Goal: Communication & Community: Answer question/provide support

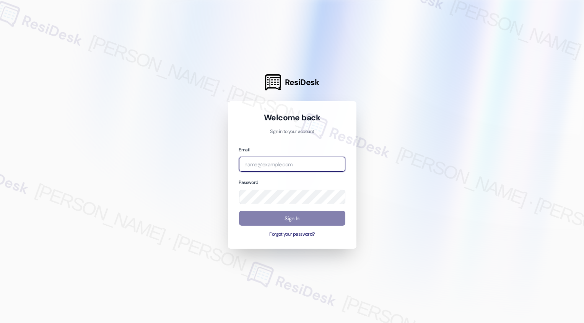
click at [270, 167] on input "email" at bounding box center [292, 164] width 106 height 15
type input "automated-surveys-apartment_management_pros-cecille.tinio@apartment_management_…"
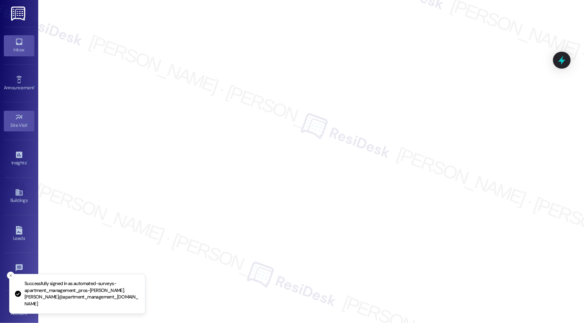
click at [29, 46] on div "Inbox" at bounding box center [19, 50] width 38 height 8
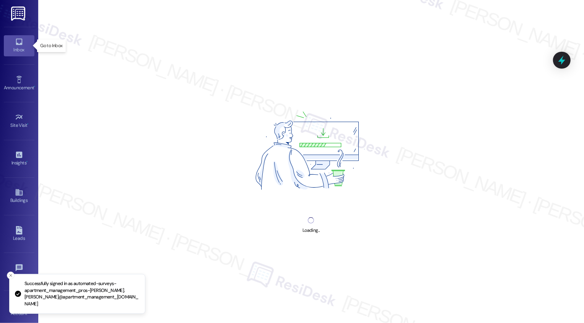
click at [29, 46] on div "Inbox" at bounding box center [19, 50] width 38 height 8
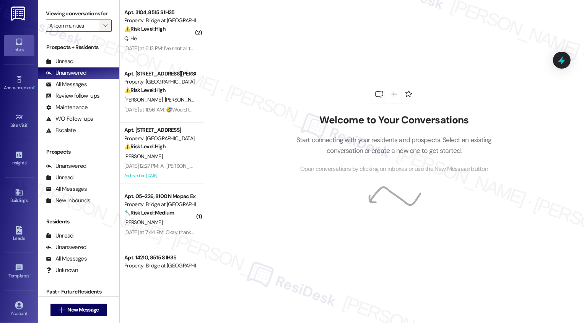
click at [103, 29] on icon "" at bounding box center [105, 26] width 4 height 6
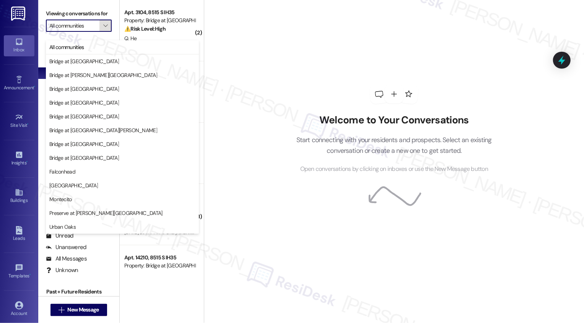
type input "Preserve at [PERSON_NAME][GEOGRAPHIC_DATA]"
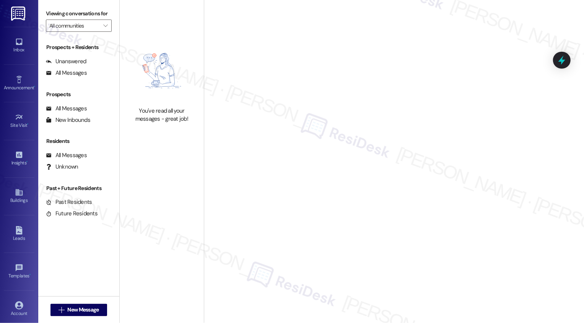
type input "Preserve at [PERSON_NAME][GEOGRAPHIC_DATA]"
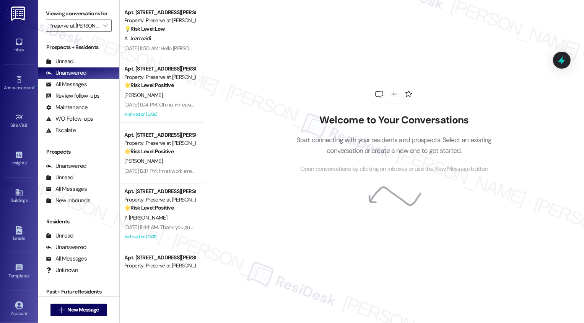
click at [268, 91] on div "Welcome to Your Conversations Start connecting with your residents and prospect…" at bounding box center [394, 161] width 380 height 323
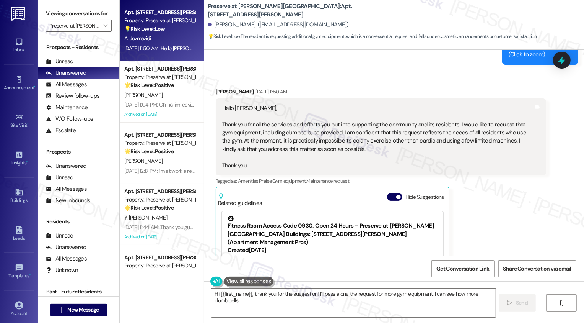
scroll to position [5774, 0]
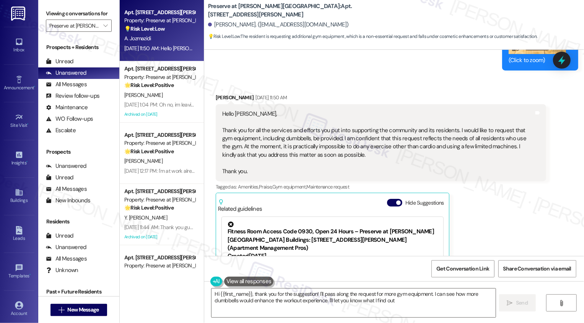
type textarea "Hi {{first_name}}, thank you for the suggestion! I'll pass along the request fo…"
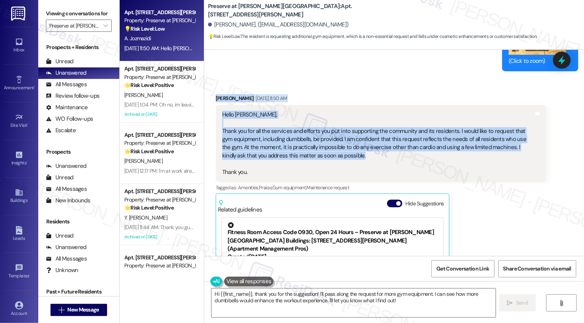
drag, startPoint x: 210, startPoint y: 52, endPoint x: 342, endPoint y: 108, distance: 142.6
click at [342, 109] on div "Amin Jozmazidi Aug 26, 2025 at 11:50 AM Hello Sara, Thank you for all the servi…" at bounding box center [381, 219] width 331 height 251
copy div "Amin Jozmazidi Aug 26, 2025 at 11:50 AM Hello Sara, Thank you for all the servi…"
click at [480, 182] on div "Tagged as: Amenities , Click to highlight conversations about Amenities Praise …" at bounding box center [381, 187] width 331 height 11
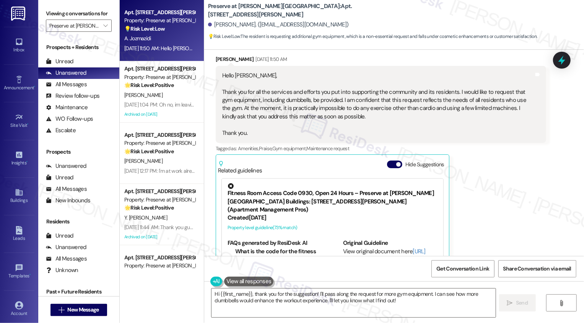
scroll to position [5824, 0]
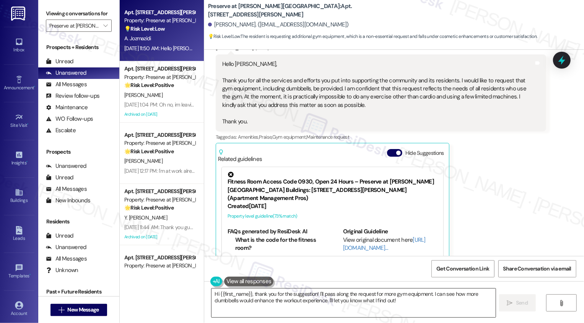
click at [270, 295] on textarea "Hi {{first_name}}, thank you for the suggestion! I'll pass along the request fo…" at bounding box center [354, 302] width 284 height 29
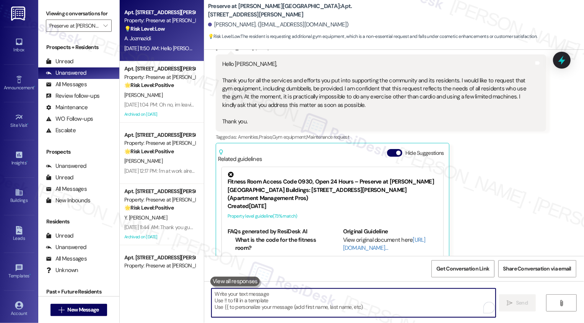
paste textarea "Hi Amin, thank you so much for your kind words and for sharing this suggestion!…"
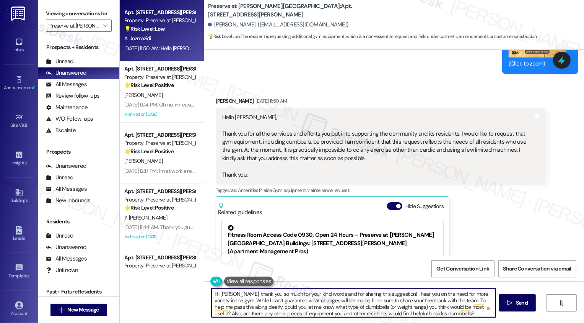
scroll to position [5772, 0]
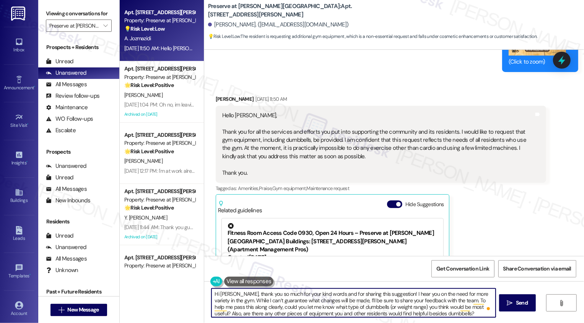
click at [261, 300] on textarea "Hi Amin, thank you so much for your kind words and for sharing this suggestion!…" at bounding box center [354, 302] width 284 height 29
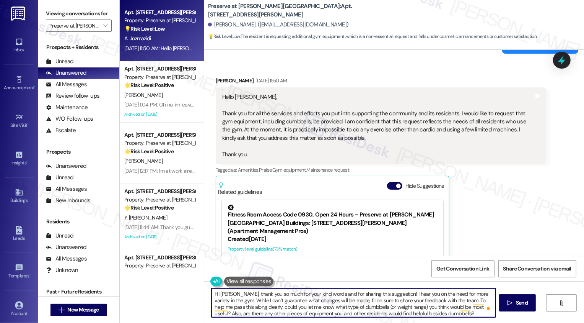
scroll to position [5789, 0]
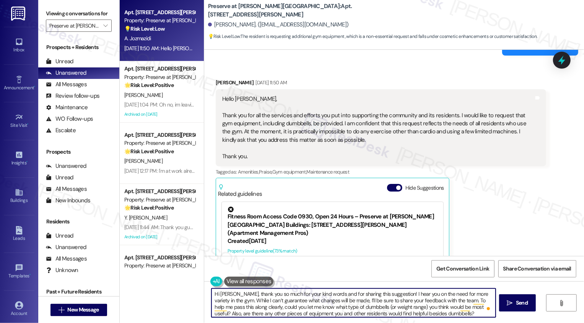
click at [263, 305] on textarea "Hi Amin, thank you so much for your kind words and for sharing this suggestion!…" at bounding box center [354, 302] width 284 height 29
click at [290, 305] on textarea "Hi Amin, thank you so much for your kind words and for sharing this suggestion!…" at bounding box center [354, 302] width 284 height 29
click at [346, 300] on textarea "Hi Amin, thank you so much for your kind words and for sharing this suggestion!…" at bounding box center [354, 302] width 284 height 29
click at [390, 301] on textarea "Hi Amin, thank you so much for your kind words and for sharing this suggestion!…" at bounding box center [354, 302] width 284 height 29
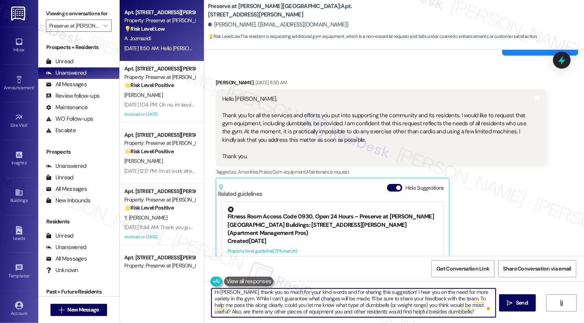
click at [274, 307] on textarea "Hi Amin, thank you so much for your kind words and for sharing this suggestion!…" at bounding box center [354, 302] width 284 height 29
click at [403, 306] on textarea "Hi Amin, thank you so much for your kind words and for sharing this suggestion!…" at bounding box center [354, 302] width 284 height 29
type textarea "Hi Amin, thank you so much for your kind words and for sharing this suggestion!…"
click at [508, 305] on icon "" at bounding box center [510, 303] width 6 height 6
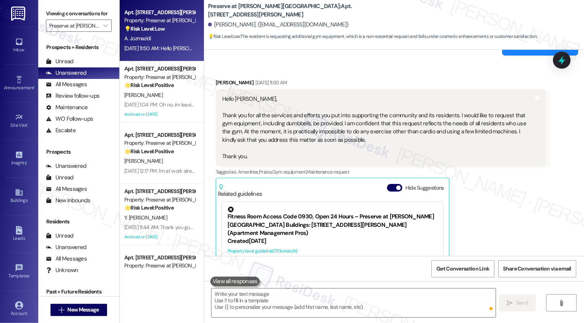
scroll to position [5823, 0]
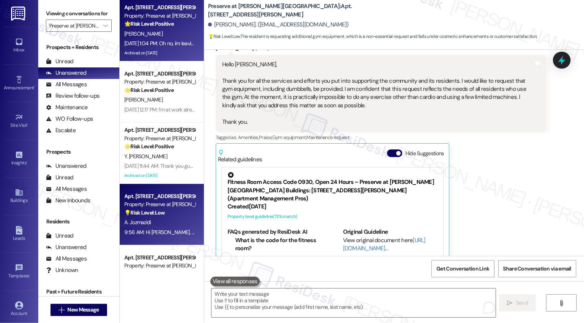
click at [168, 41] on div "Aug 26, 2025 at 1:04 PM: Oh no, im leaving at 5:30 for work Aug 26, 2025 at 1:0…" at bounding box center [178, 43] width 109 height 7
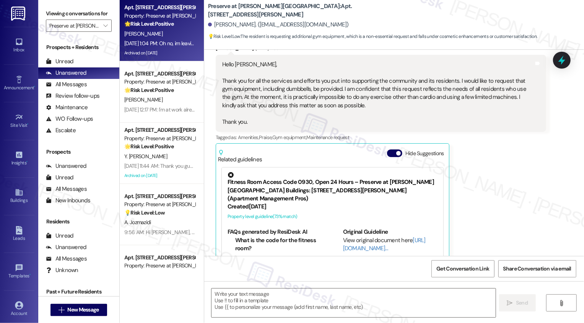
click at [168, 41] on div "Aug 26, 2025 at 1:04 PM: Oh no, im leaving at 5:30 for work Aug 26, 2025 at 1:0…" at bounding box center [178, 43] width 109 height 7
type textarea "Fetching suggested responses. Please feel free to read through the conversation…"
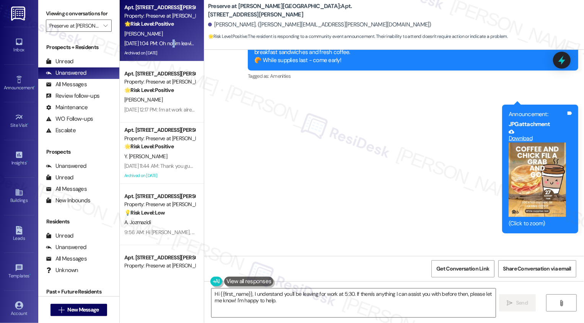
scroll to position [5674, 0]
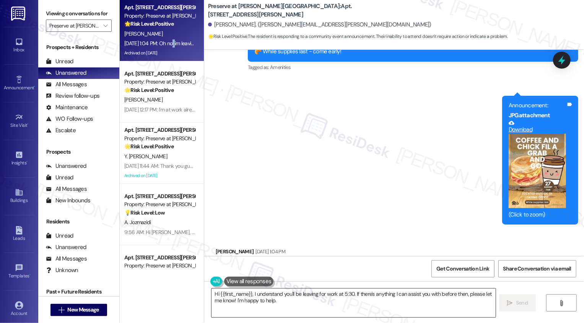
click at [303, 299] on textarea "Hi {{first_name}}, I understand you'll be leaving for work at 5:30. If there's …" at bounding box center [354, 302] width 284 height 29
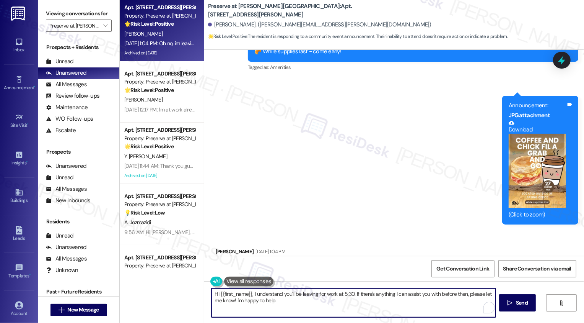
click at [308, 302] on textarea "Hi {{first_name}}, I understand you'll be leaving for work at 5:30. If there's …" at bounding box center [354, 302] width 284 height 29
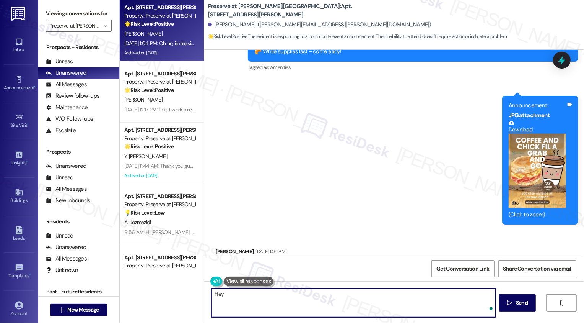
click at [216, 247] on div "Edelmira Reyes Aug 26, 2025 at 1:04 PM" at bounding box center [265, 252] width 99 height 11
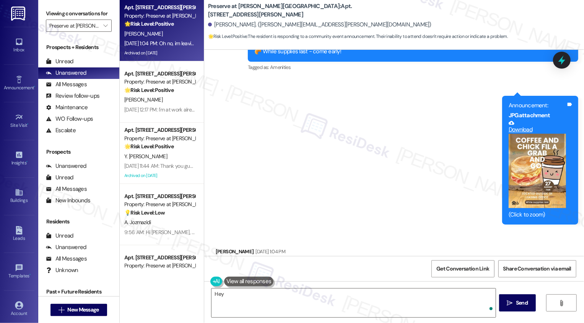
click at [216, 247] on div "Edelmira Reyes Aug 26, 2025 at 1:04 PM" at bounding box center [265, 252] width 99 height 11
copy div "Edelmira"
click at [232, 305] on textarea "Hey" at bounding box center [354, 302] width 284 height 29
paste textarea "Edelmira"
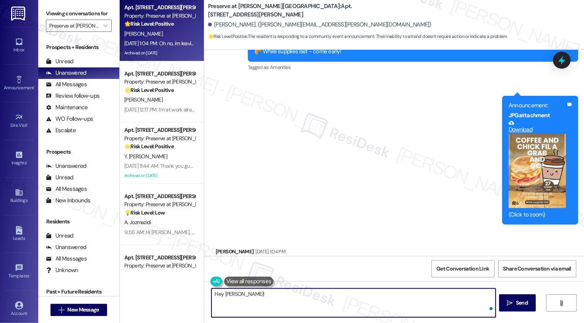
click at [547, 148] on button "Zoom image" at bounding box center [537, 171] width 57 height 74
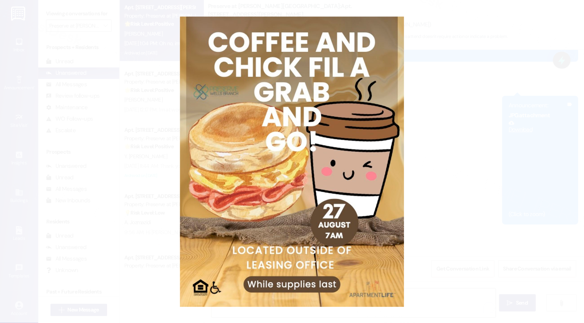
click at [510, 161] on button "Unzoom image" at bounding box center [292, 161] width 584 height 323
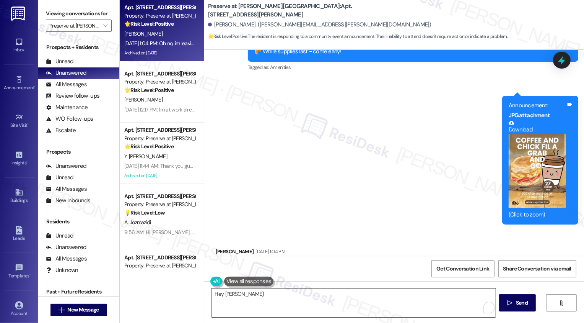
click at [312, 304] on textarea "Hey Edelmira!" at bounding box center [354, 302] width 284 height 29
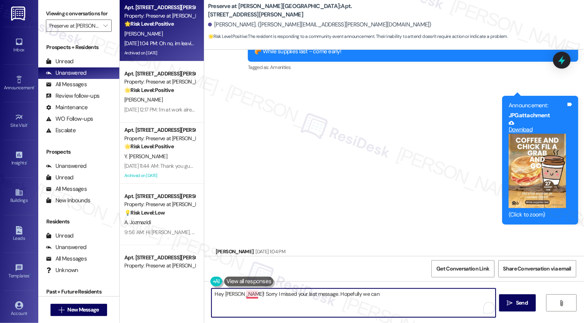
click at [251, 293] on textarea "Hey Edelmira! Sorry I missed your last message. Hopefully we can" at bounding box center [354, 302] width 284 height 29
click at [357, 292] on textarea "Hey Edelmira! Sorry, I missed your last message. Hopefully we can" at bounding box center [354, 302] width 284 height 29
click at [515, 166] on button "Zoom image" at bounding box center [537, 171] width 57 height 74
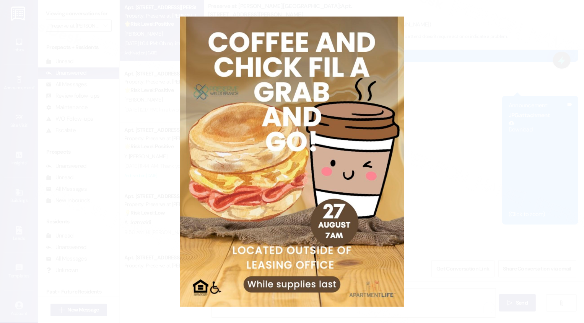
click at [477, 191] on button "Unzoom image" at bounding box center [292, 161] width 584 height 323
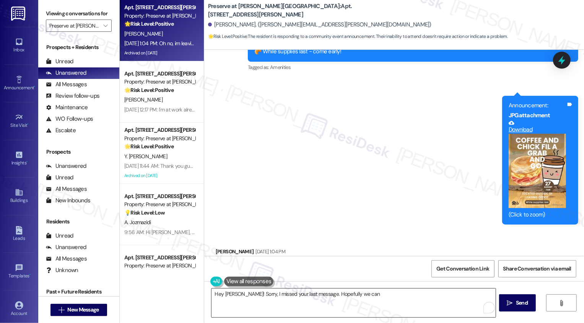
click at [371, 295] on textarea "Hey Edelmira! Sorry, I missed your last message. Hopefully we can" at bounding box center [354, 302] width 284 height 29
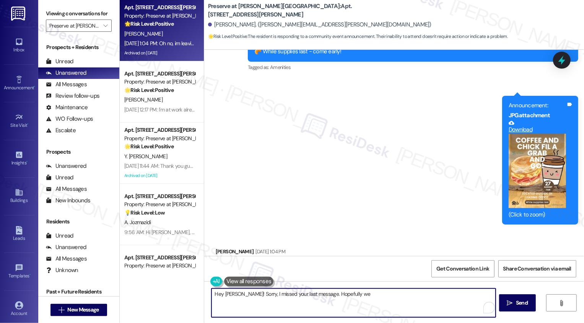
click at [367, 303] on textarea "Hey Edelmira! Sorry, I missed your last message. Hopefully we" at bounding box center [354, 302] width 284 height 29
click at [371, 301] on textarea "Hey Edelmira! Sorry, I missed your last message. Hopefully we" at bounding box center [354, 302] width 284 height 29
click at [550, 151] on button "Zoom image" at bounding box center [537, 171] width 57 height 74
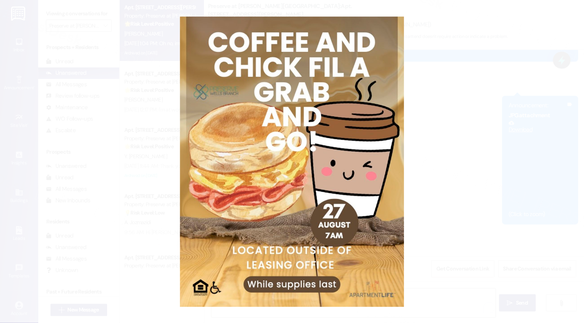
click at [515, 176] on button "Unzoom image" at bounding box center [292, 161] width 584 height 323
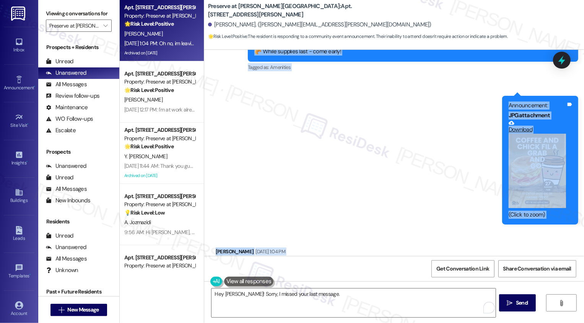
drag, startPoint x: 243, startPoint y: 93, endPoint x: 311, endPoint y: 242, distance: 164.0
click at [311, 242] on div "Lease started Jan 31, 2025 at 7:00 PM Survey, sent via SMS Residesk Automated S…" at bounding box center [394, 153] width 380 height 206
copy div "Sarah (ResiDesk) Aug 26, 2025 at 11:40 AM Hi Edelmira, Start your morning with …"
click at [336, 296] on textarea "Hey Edelmira! Sorry, I missed your last message." at bounding box center [354, 302] width 284 height 29
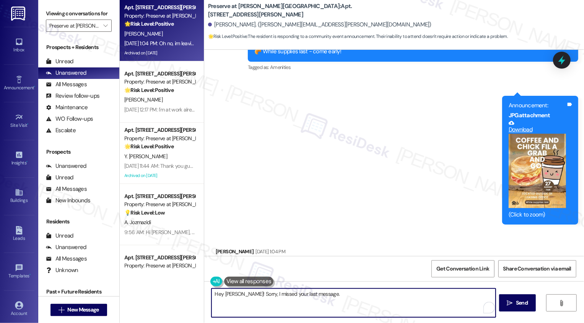
paste textarea "We’ll definitely keep you posted on future events, and hopefully the next one w…"
click at [323, 299] on textarea "Hey Edelmira! Sorry, I missed your last message. We’ll definitely keep you post…" at bounding box center [354, 302] width 284 height 29
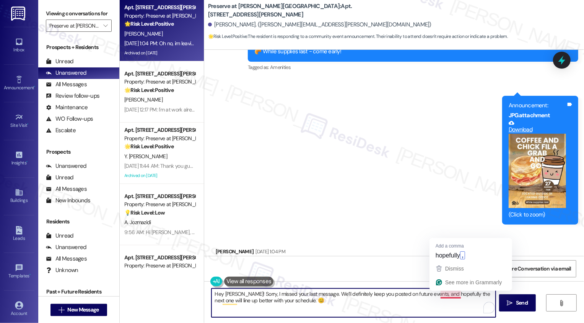
click at [339, 302] on textarea "Hey Edelmira! Sorry, I missed your last message. We’ll definitely keep you post…" at bounding box center [354, 302] width 284 height 29
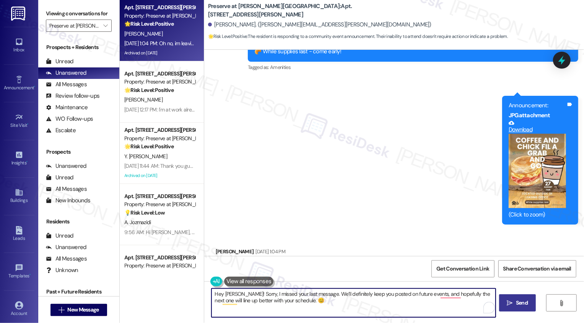
type textarea "Hey Edelmira! Sorry, I missed your last message. We’ll definitely keep you post…"
click at [527, 301] on span "Send" at bounding box center [522, 302] width 12 height 8
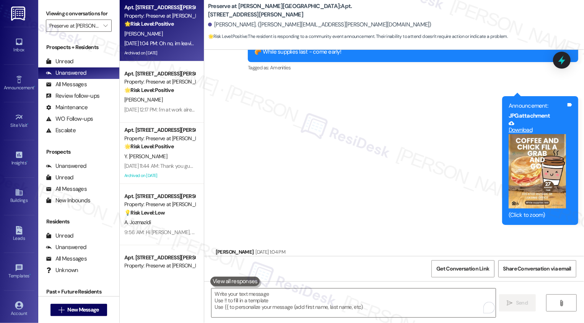
scroll to position [5736, 0]
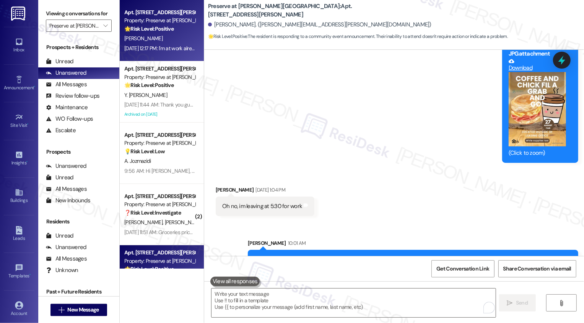
click at [155, 38] on div "[PERSON_NAME]" at bounding box center [160, 39] width 72 height 10
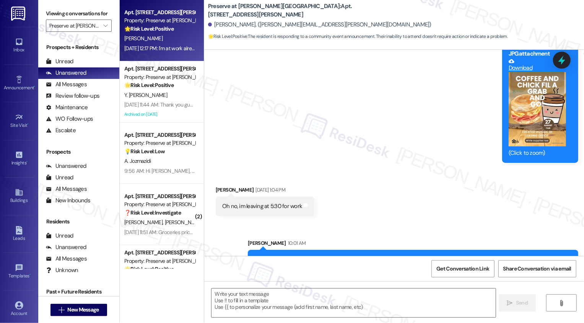
type textarea "Fetching suggested responses. Please feel free to read through the conversation…"
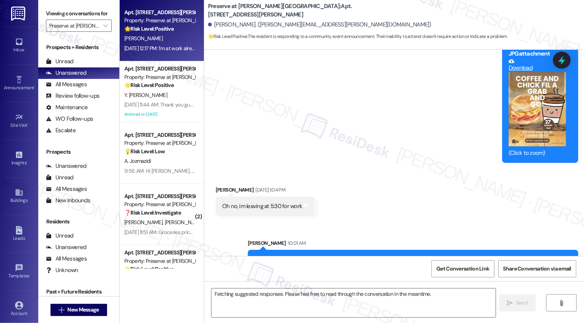
click at [155, 38] on div "[PERSON_NAME]" at bounding box center [160, 39] width 72 height 10
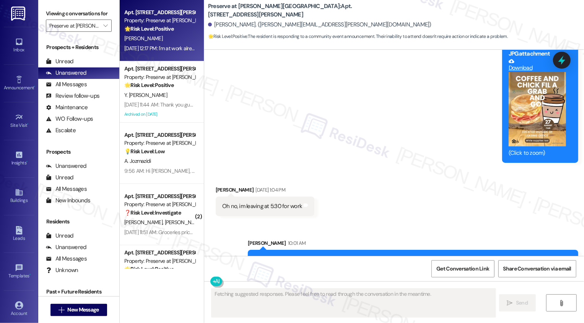
click at [155, 38] on div "[PERSON_NAME]" at bounding box center [160, 39] width 72 height 10
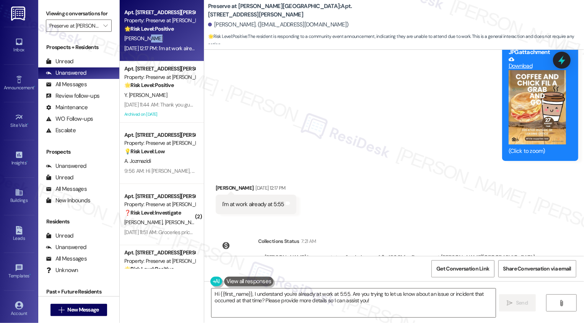
scroll to position [4829, 0]
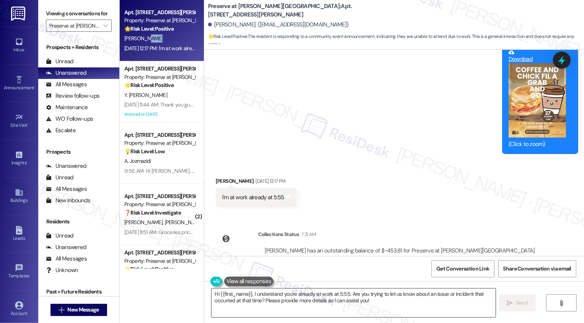
click at [258, 303] on textarea "Hi {{first_name}}, I understand you're already at work at 5:55. Are you trying …" at bounding box center [354, 302] width 284 height 29
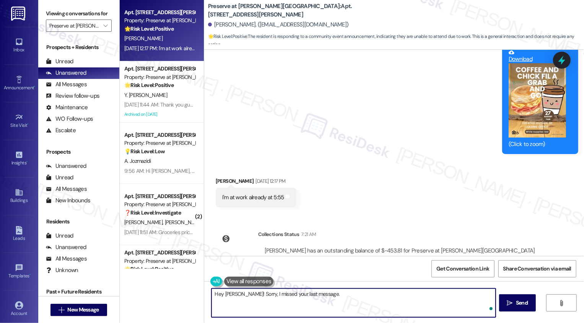
paste textarea "We’ll definitely keep you posted on future events, and hopefully the next one w…"
click at [365, 307] on textarea "Hey Tracey! Sorry, I missed your last message. We’ll definitely keep you posted…" at bounding box center [354, 302] width 284 height 29
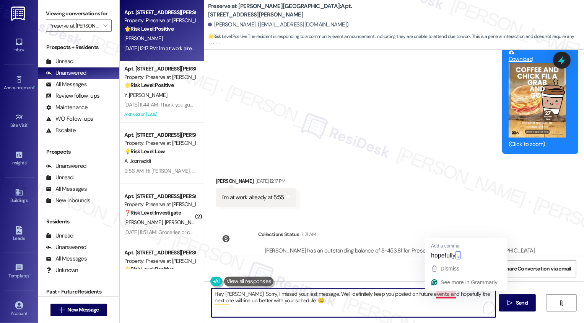
click at [436, 307] on textarea "Hey Tracey! Sorry, I missed your last message. We’ll definitely keep you posted…" at bounding box center [354, 302] width 284 height 29
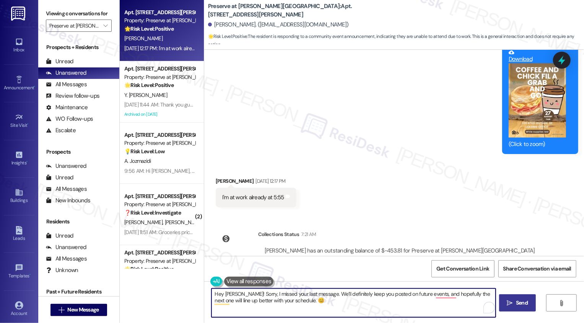
type textarea "Hey Tracey! Sorry, I missed your last message. We’ll definitely keep you posted…"
click at [530, 308] on button " Send" at bounding box center [517, 302] width 37 height 17
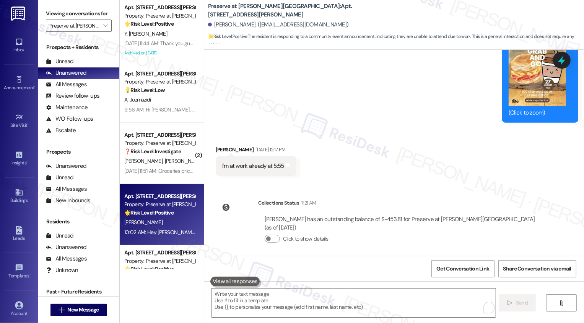
scroll to position [4891, 0]
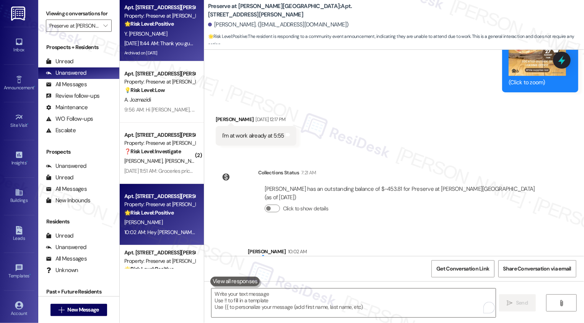
click at [174, 49] on div "Archived on [DATE]" at bounding box center [160, 53] width 72 height 10
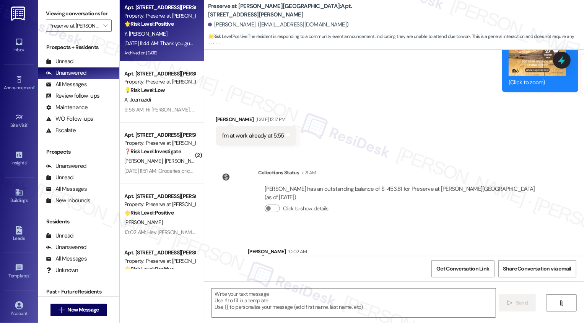
type textarea "Fetching suggested responses. Please feel free to read through the conversation…"
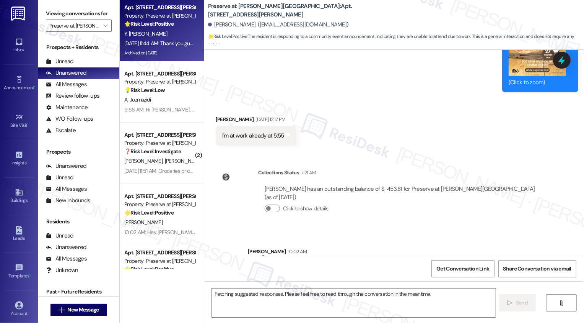
click at [174, 49] on div "Archived on [DATE]" at bounding box center [160, 53] width 72 height 10
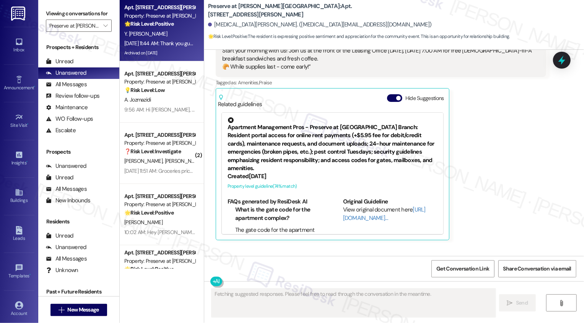
scroll to position [99, 0]
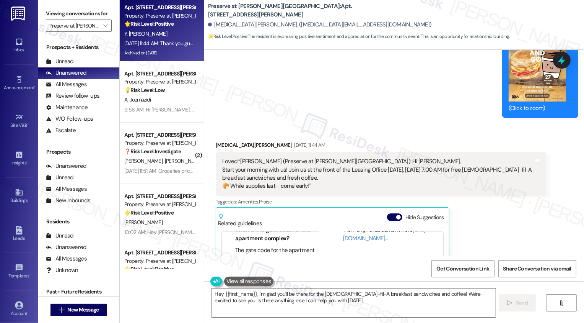
type textarea "Hey {{first_name}}, I'm glad you'll be there for the Chick-fil-A breakfast sand…"
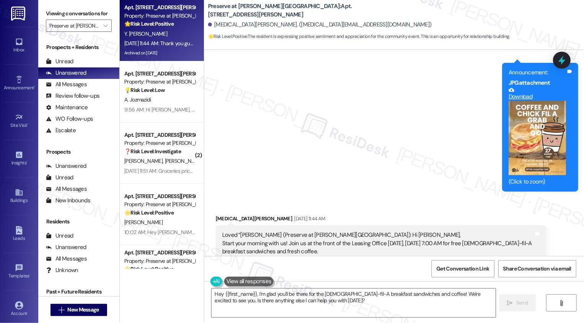
scroll to position [6731, 0]
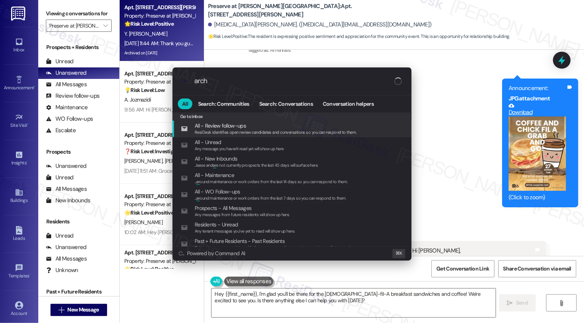
type input "archi"
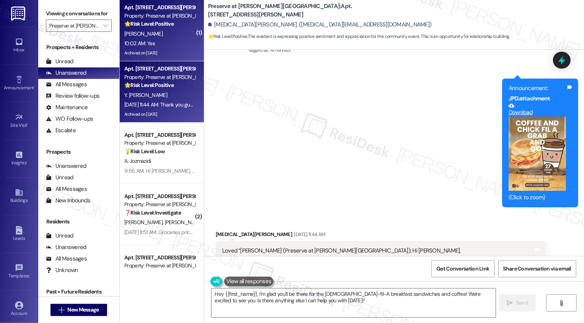
click at [170, 47] on div "10:02 AM: Yes 10:02 AM: Yes" at bounding box center [160, 44] width 72 height 10
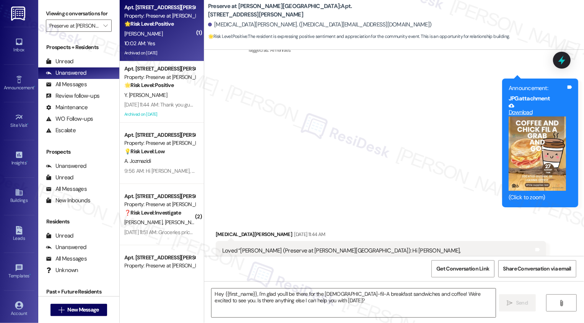
type textarea "Fetching suggested responses. Please feel free to read through the conversation…"
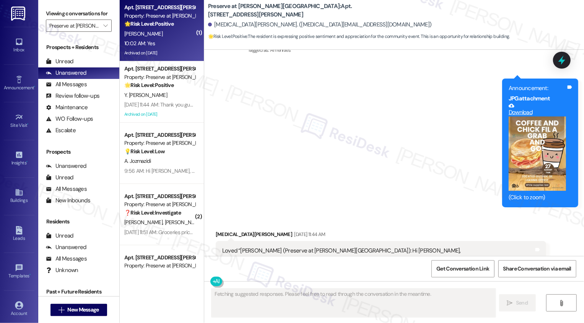
click at [170, 47] on div "10:02 AM: Yes 10:02 AM: Yes" at bounding box center [160, 44] width 72 height 10
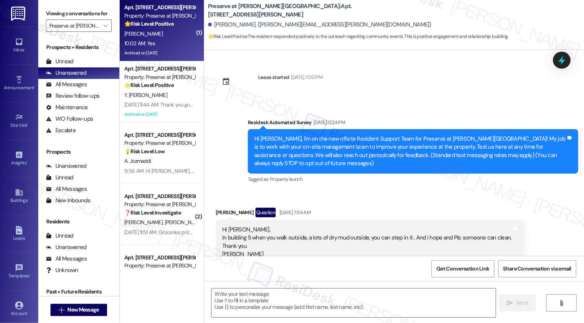
scroll to position [5811, 0]
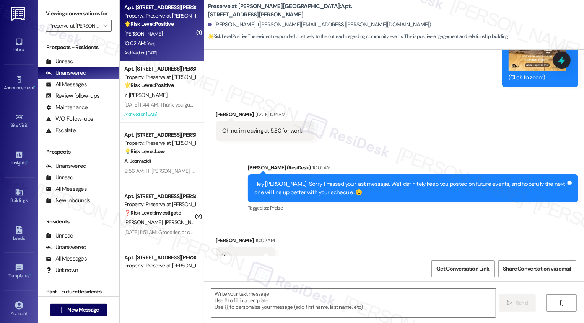
type textarea "Fetching suggested responses. Please feel free to read through the conversation…"
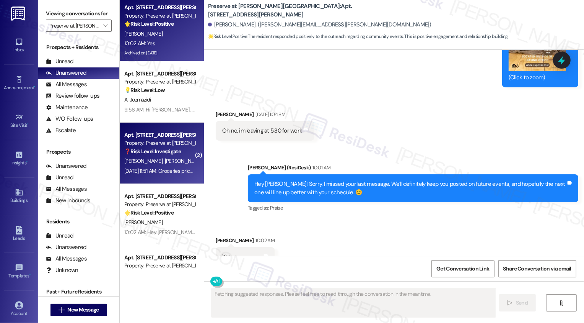
click at [162, 137] on div "Apt. [STREET_ADDRESS][PERSON_NAME]" at bounding box center [159, 135] width 71 height 8
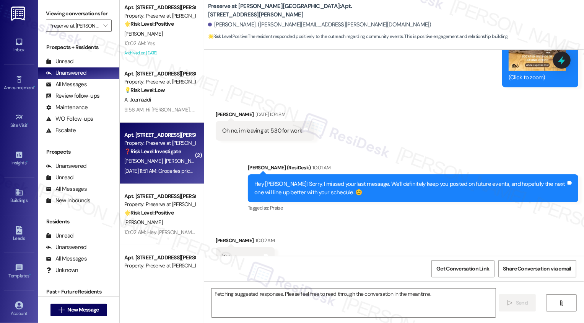
click at [162, 137] on div "Apt. [STREET_ADDRESS][PERSON_NAME]" at bounding box center [159, 135] width 71 height 8
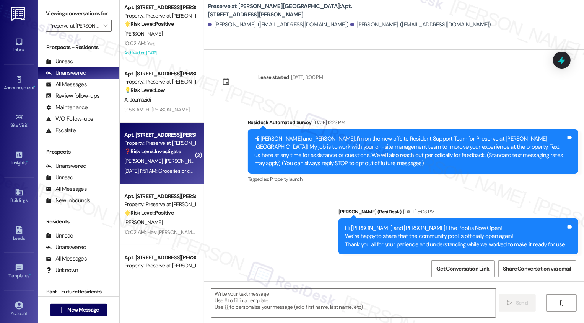
type textarea "Fetching suggested responses. Please feel free to read through the conversation…"
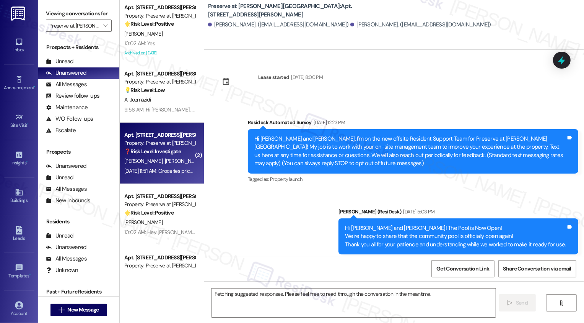
scroll to position [5535, 0]
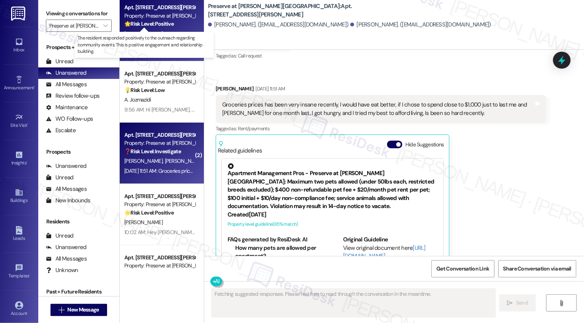
click at [165, 24] on strong "🌟 Risk Level: Positive" at bounding box center [148, 23] width 49 height 7
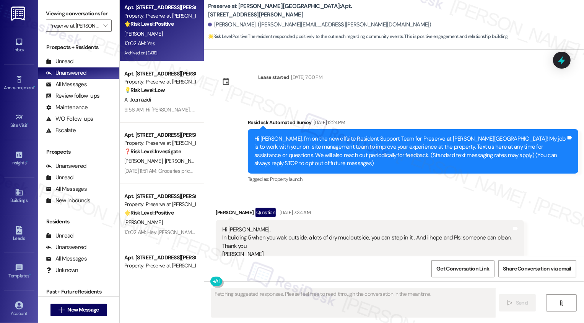
scroll to position [5811, 0]
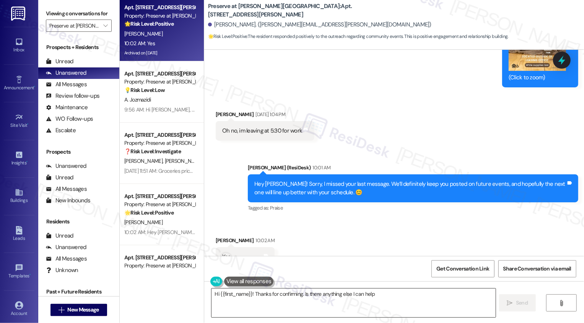
click at [274, 298] on textarea "Hi {{first_name}}! Thanks for confirming. Is there anything else I" at bounding box center [354, 302] width 284 height 29
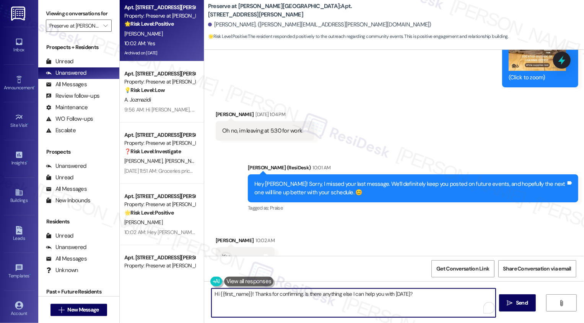
click at [274, 298] on textarea "Hi {{first_name}}! Thanks for confirming. Is there anything else I can help you…" at bounding box center [354, 302] width 284 height 29
type textarea "Sounds good! Have a great weekend!"
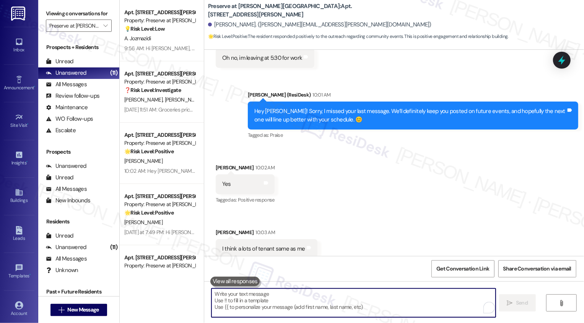
scroll to position [5918, 0]
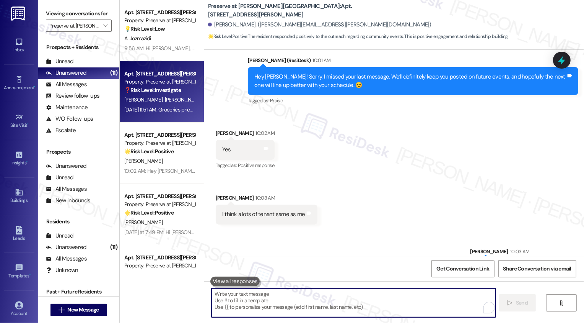
click at [177, 88] on div "❓ Risk Level: Investigate" at bounding box center [159, 90] width 71 height 8
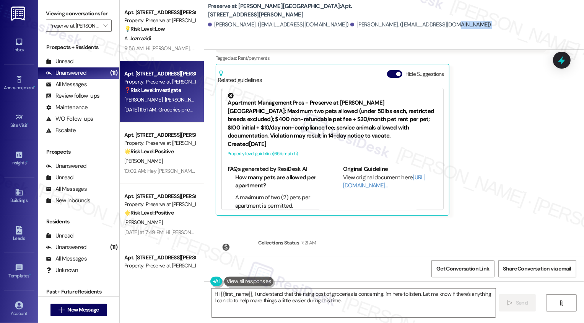
scroll to position [5446, 0]
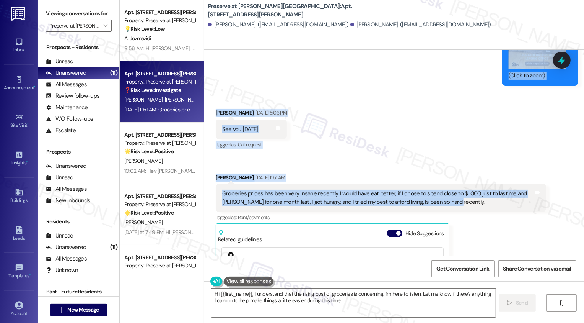
drag, startPoint x: 244, startPoint y: 74, endPoint x: 440, endPoint y: 168, distance: 217.7
click at [440, 168] on div "Lease started Mar 31, 2025 at 8:00 PM Survey, sent via SMS Residesk Automated S…" at bounding box center [394, 153] width 380 height 206
copy div "Sarah (ResiDesk) Aug 26, 2025 at 11:37 AM Hi Cody and Thaovy, Start your mornin…"
click at [377, 120] on div "Received via SMS Thaovy Nguyen Aug 26, 2025 at 5:06 PM See you tomorrow Tags an…" at bounding box center [394, 235] width 380 height 289
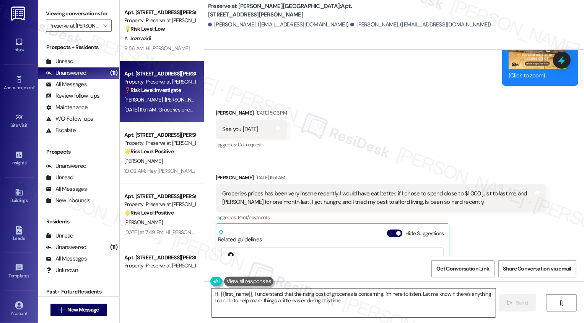
click at [263, 302] on textarea "Hi {{first_name}}, I understand that the rising cost of groceries is concerning…" at bounding box center [354, 302] width 284 height 29
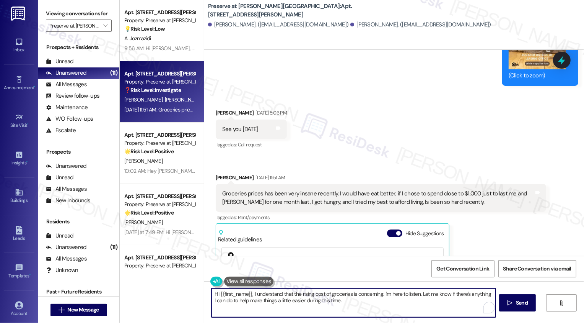
click at [329, 310] on textarea "Hi {{first_name}}, I understand that the rising cost of groceries is concerning…" at bounding box center [354, 302] width 284 height 29
click at [377, 308] on textarea "Hi {{first_name}}, I understand that the rising cost of groceries is concerning…" at bounding box center [354, 302] width 284 height 29
paste textarea "Thaovy, thank you for sharing that with me. I know how tough it can be with ris…"
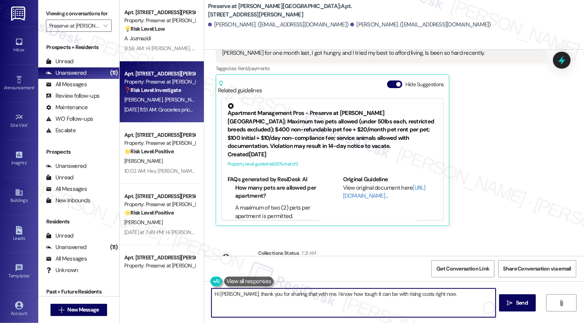
scroll to position [5605, 0]
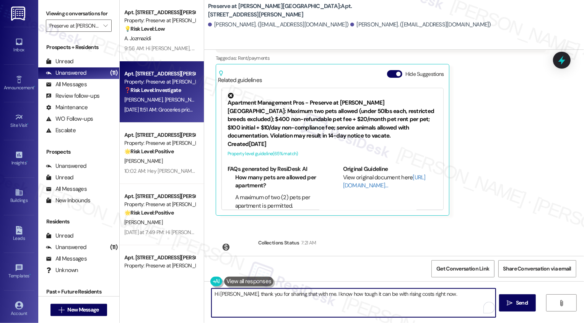
click at [212, 293] on textarea "Hi Thaovy, thank you for sharing that with me. I know how tough it can be with …" at bounding box center [354, 302] width 284 height 29
click at [316, 304] on textarea "Hey Thaovy, thank you for sharing that with me. I know how tough it can be with…" at bounding box center [354, 302] width 284 height 29
click at [461, 297] on textarea "Hey Thaovy, thank you for sharing that with me. I know how tough it can be with…" at bounding box center [354, 302] width 284 height 29
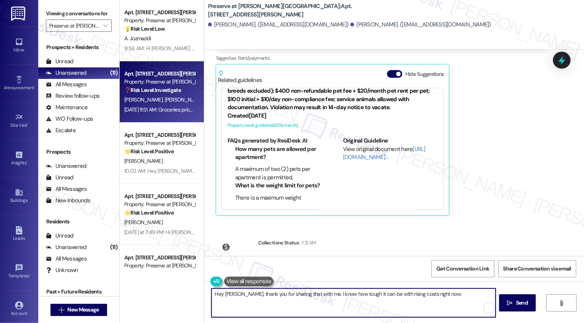
paste textarea "I really appreciate you opening up about it. While I can’t change prices, I’m h…"
click at [265, 301] on textarea "Hey Thaovy, thank you for sharing that with me. I know how tough it can be with…" at bounding box center [354, 302] width 284 height 29
click at [295, 304] on textarea "Hey Thaovy, thank you for sharing that with me. I know how tough it can be with…" at bounding box center [354, 302] width 284 height 29
click at [307, 301] on textarea "Hey Thaovy, thank you for sharing that with me. I know how tough it can be with…" at bounding box center [354, 302] width 284 height 29
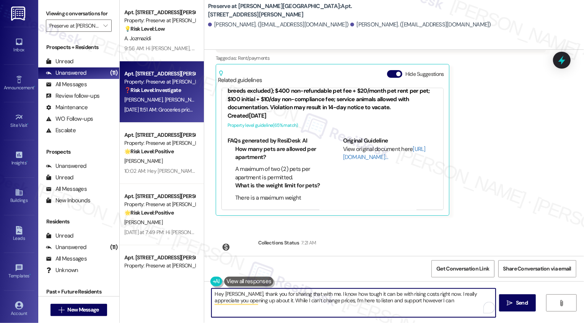
click at [310, 300] on textarea "Hey Thaovy, thank you for sharing that with me. I know how tough it can be with…" at bounding box center [354, 302] width 284 height 29
drag, startPoint x: 315, startPoint y: 300, endPoint x: 257, endPoint y: 300, distance: 58.2
click at [257, 300] on textarea "Hey Thaovy, thank you for sharing that with me. I know how tough it can be with…" at bounding box center [354, 302] width 284 height 29
click at [377, 303] on textarea "Hey Thaovy, thank you for sharing that with me. I know how tough it can be with…" at bounding box center [354, 302] width 284 height 29
type textarea "Hey Thaovy, thank you for sharing that with me. I know how tough it can be with…"
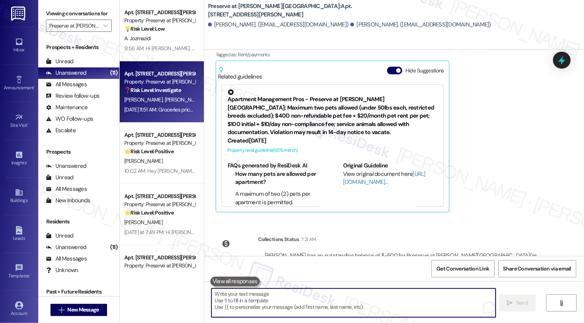
scroll to position [5667, 0]
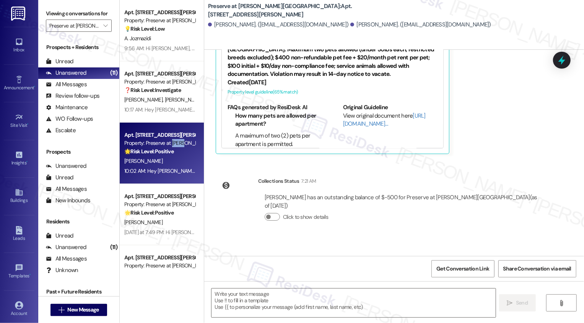
click at [167, 139] on div "Property: Preserve at [PERSON_NAME][GEOGRAPHIC_DATA]" at bounding box center [159, 143] width 71 height 8
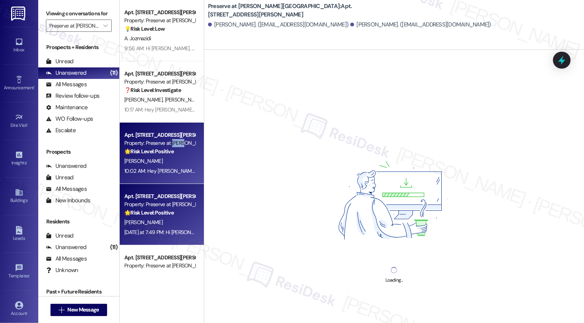
click at [166, 192] on div "Apt. [STREET_ADDRESS][PERSON_NAME]" at bounding box center [159, 196] width 71 height 8
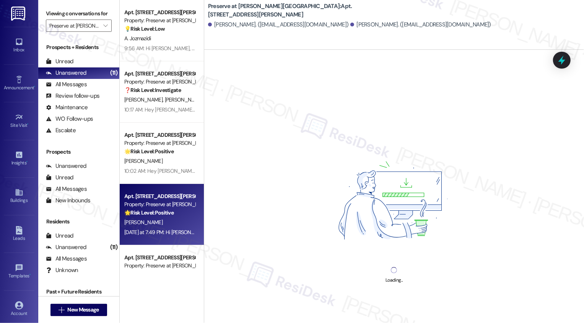
click at [166, 192] on div "Apt. [STREET_ADDRESS][PERSON_NAME]" at bounding box center [159, 196] width 71 height 8
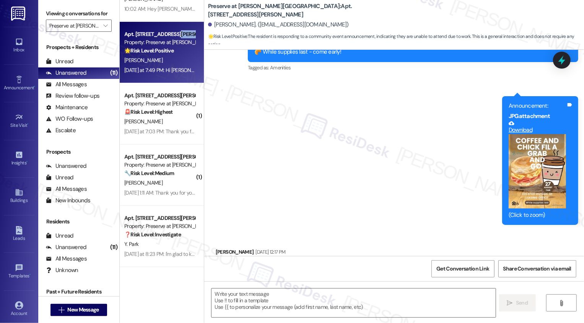
scroll to position [178, 0]
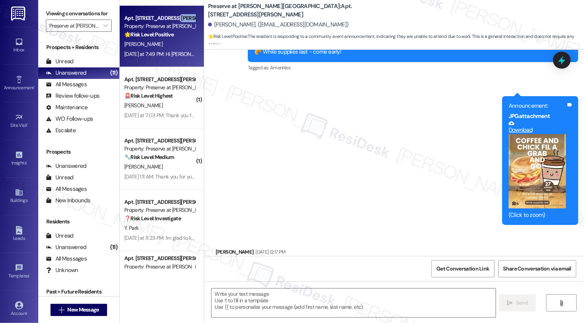
type textarea "Fetching suggested responses. Please feel free to read through the conversation…"
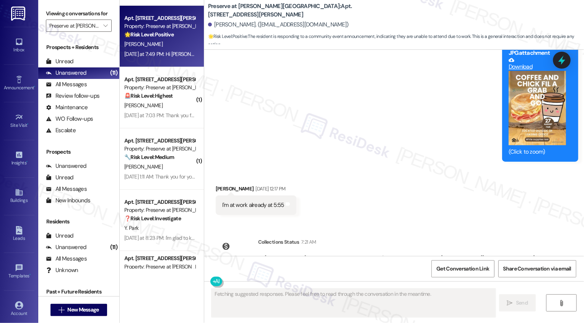
scroll to position [4902, 0]
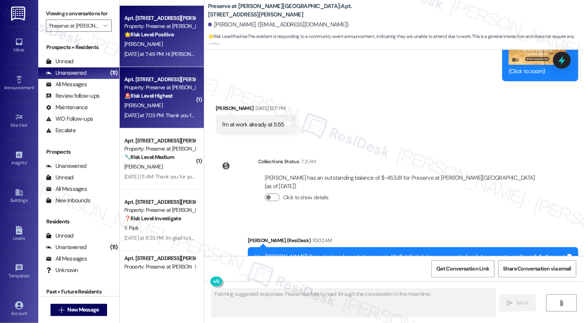
click at [163, 98] on strong "🚨 Risk Level: Highest" at bounding box center [148, 95] width 49 height 7
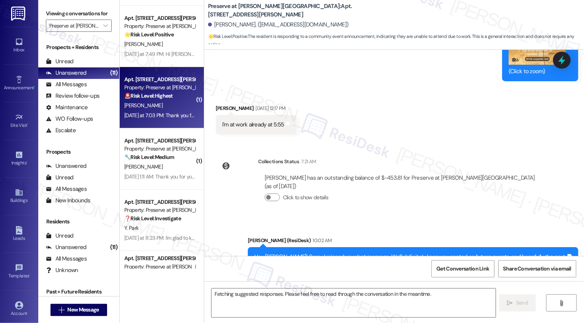
click at [163, 98] on strong "🚨 Risk Level: Highest" at bounding box center [148, 95] width 49 height 7
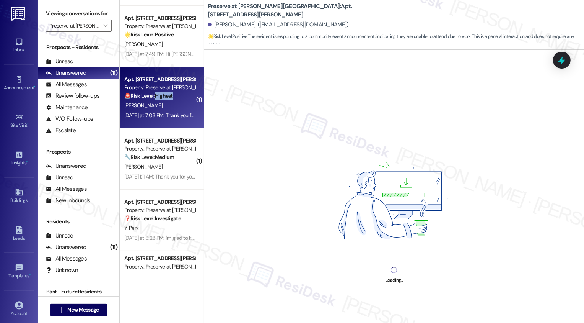
click at [183, 103] on div "[PERSON_NAME]" at bounding box center [160, 106] width 72 height 10
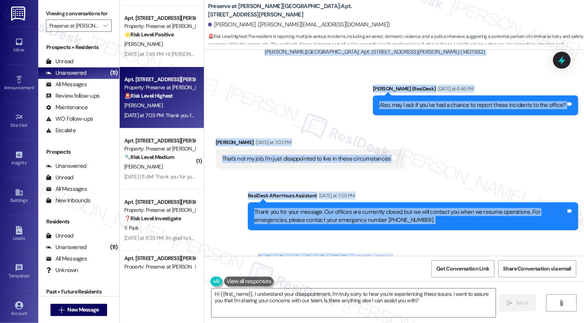
scroll to position [6983, 0]
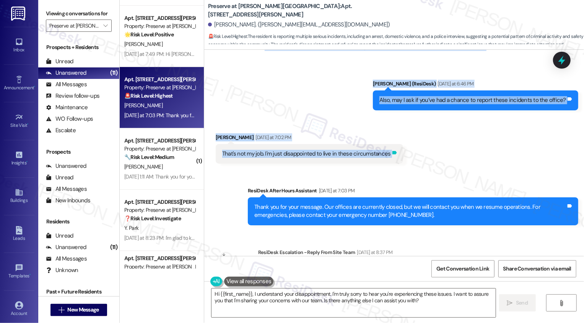
drag, startPoint x: 243, startPoint y: 78, endPoint x: 388, endPoint y: 107, distance: 147.5
click at [388, 107] on div "Lease started Dec 31, 2024 at 7:00 PM Survey, sent via SMS Residesk Automated S…" at bounding box center [394, 153] width 380 height 206
copy div "Sarah (ResiDesk) Yesterday at 6:35 PM Hello David, I completely understand your…"
click at [315, 292] on textarea "Hi {{first_name}}, I understand your disappointment. I'm truly sorry to hear yo…" at bounding box center [354, 302] width 284 height 29
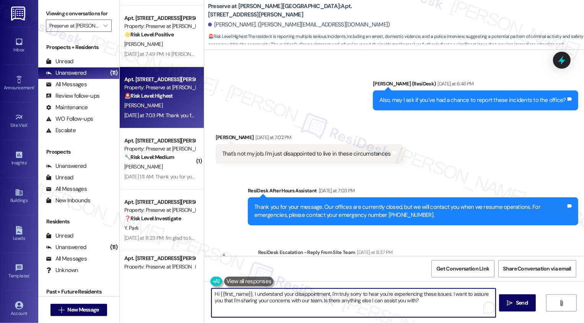
click at [304, 295] on textarea "Hi {{first_name}}, I understand your disappointment. I'm truly sorry to hear yo…" at bounding box center [354, 302] width 284 height 29
click at [283, 299] on textarea "Hi {{first_name}}, I understand your disappointment. I'm truly sorry to hear yo…" at bounding box center [354, 302] width 284 height 29
click at [298, 296] on textarea "Hi {{first_name}}, I understand your disappointment. I'm truly sorry to hear yo…" at bounding box center [354, 302] width 284 height 29
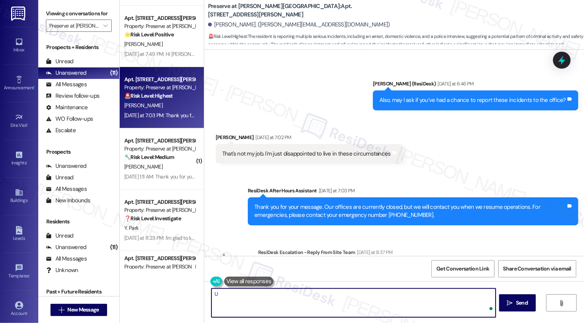
type textarea "U"
type textarea "i"
paste textarea "Hi David, thank you for being open about what you’ve been experiencing. We trul…"
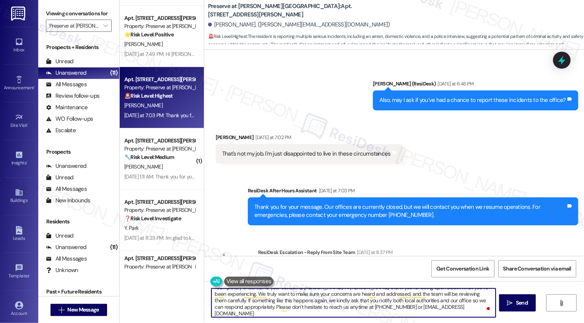
scroll to position [0, 0]
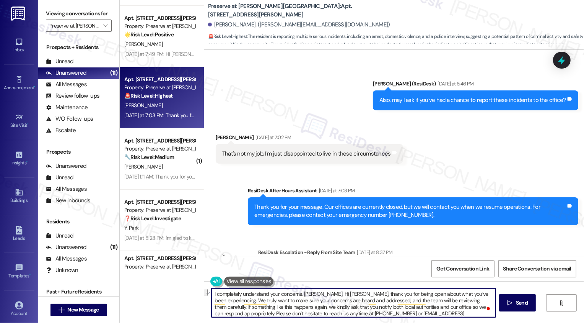
drag, startPoint x: 315, startPoint y: 293, endPoint x: 336, endPoint y: 293, distance: 21.4
click at [336, 293] on textarea "I completely understand your concerns, David. Hi David, thank you for being ope…" at bounding box center [354, 302] width 284 height 29
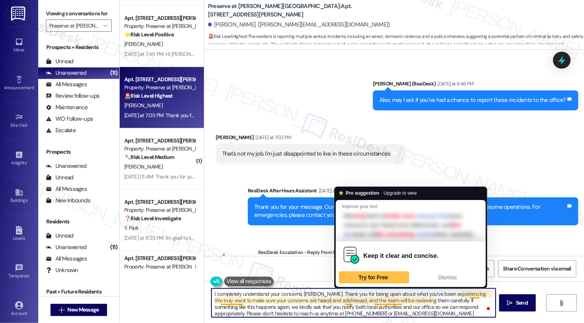
click at [410, 306] on textarea "I completely understand your concerns, David. Thank you for being open about wh…" at bounding box center [354, 302] width 284 height 29
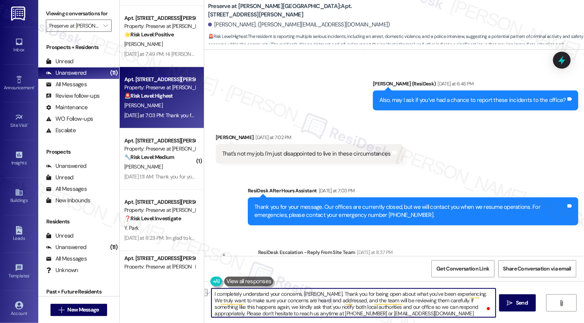
drag, startPoint x: 315, startPoint y: 292, endPoint x: 161, endPoint y: 289, distance: 154.2
click at [161, 290] on div "Apt. 212, 1773 Wells Branch Pkwy Property: Preserve at Wells Branch 💡 Risk Leve…" at bounding box center [352, 161] width 465 height 323
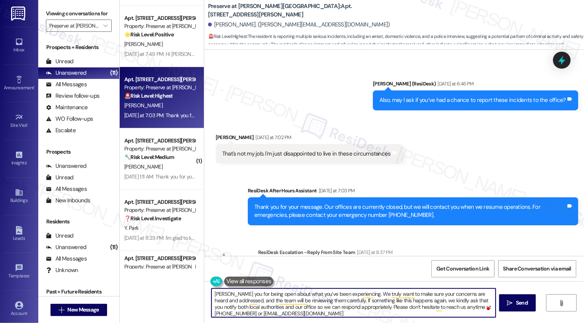
type textarea "Thank you for being open about what you’ve been experiencing. We truly want to …"
click at [334, 303] on textarea "Thank you for being open about what you’ve been experiencing. We truly want to …" at bounding box center [354, 302] width 284 height 29
click at [359, 308] on textarea "Thank you for being open about what you’ve been experiencing. We truly want to …" at bounding box center [354, 302] width 284 height 29
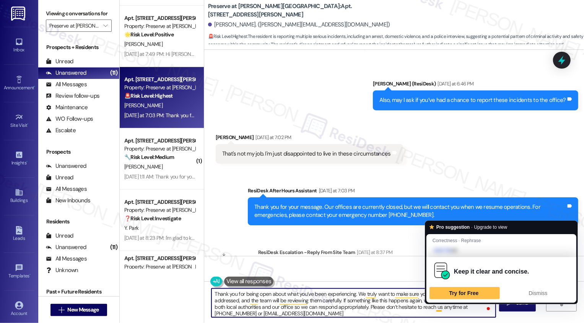
click at [405, 307] on textarea "Thank you for being open about what you’ve been experiencing. We truly want to …" at bounding box center [354, 302] width 284 height 29
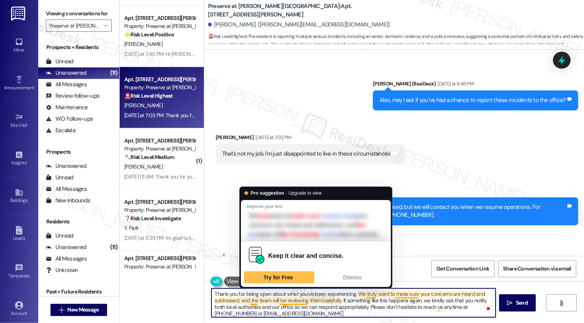
click at [307, 309] on textarea "Thank you for being open about what you’ve been experiencing. We truly want to …" at bounding box center [354, 302] width 284 height 29
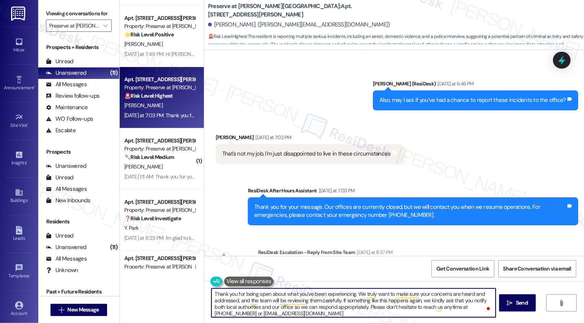
click at [348, 307] on textarea "Thank you for being open about what you’ve been experiencing. We truly want to …" at bounding box center [354, 302] width 284 height 29
click at [350, 308] on textarea "Thank you for being open about what you’ve been experiencing. We truly want to …" at bounding box center [354, 302] width 284 height 29
click at [358, 310] on textarea "Thank you for being open about what you’ve been experiencing. We truly want to …" at bounding box center [354, 302] width 284 height 29
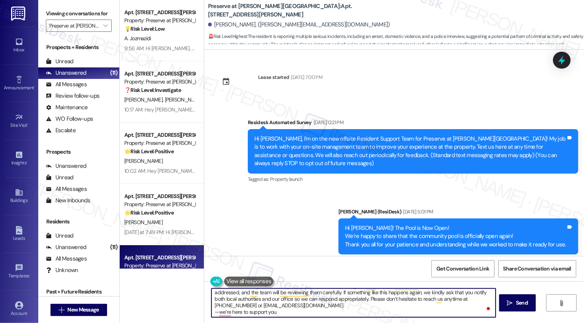
scroll to position [6983, 0]
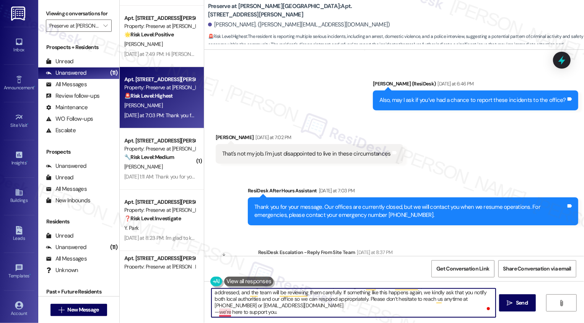
drag, startPoint x: 209, startPoint y: 313, endPoint x: 292, endPoint y: 315, distance: 83.0
click at [292, 315] on textarea "Thank you for being open about what you’ve been experiencing. We truly want to …" at bounding box center [354, 302] width 284 height 29
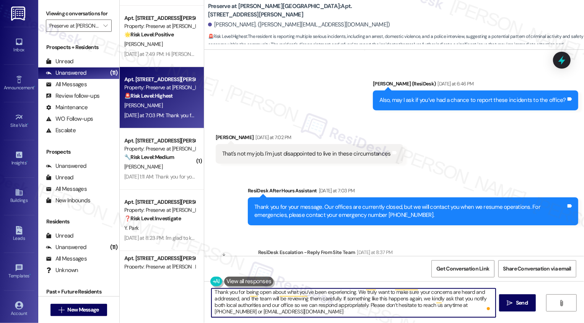
scroll to position [2, 0]
click at [369, 304] on textarea "Thank you for being open about what you’ve been experiencing. We truly want to …" at bounding box center [354, 302] width 284 height 29
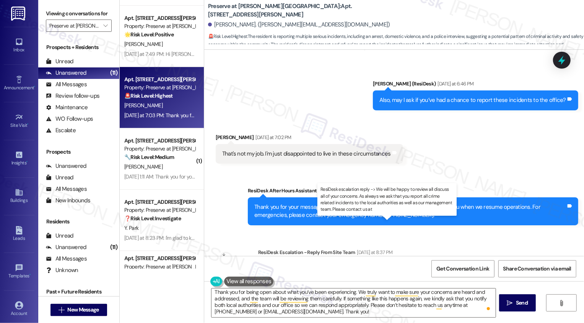
drag, startPoint x: 462, startPoint y: 233, endPoint x: 415, endPoint y: 243, distance: 47.8
click at [415, 264] on div "ResiDesk escalation reply -> We will be happy to review all discuss all of your…" at bounding box center [394, 276] width 259 height 24
copy div "eport all crime related incidents to the local authorities as well as our manag…"
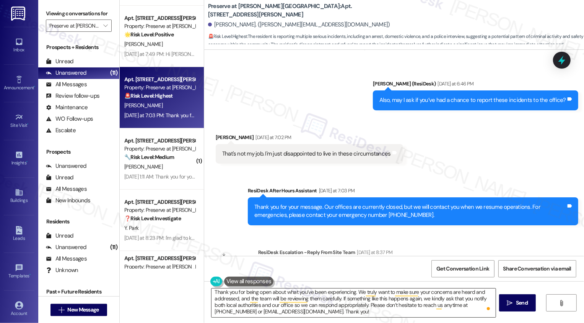
click at [384, 295] on textarea "Thank you for being open about what you’ve been experiencing. We truly want to …" at bounding box center [354, 302] width 284 height 29
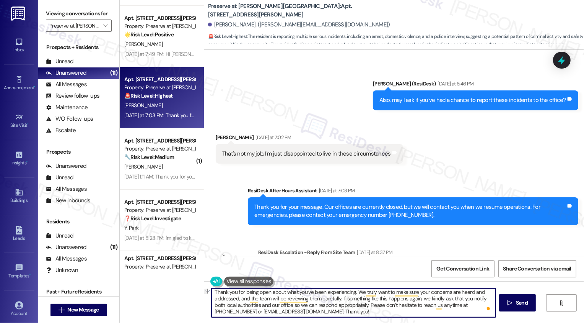
drag, startPoint x: 337, startPoint y: 297, endPoint x: 415, endPoint y: 299, distance: 77.3
click at [415, 300] on textarea "Thank you for being open about what you’ve been experiencing. We truly want to …" at bounding box center [354, 302] width 284 height 29
paste textarea "eport all crime related incidents to the local authorities as well as our manag…"
click at [337, 298] on textarea "Thank you for being open about what you’ve been experiencing. We truly want to …" at bounding box center [354, 302] width 284 height 29
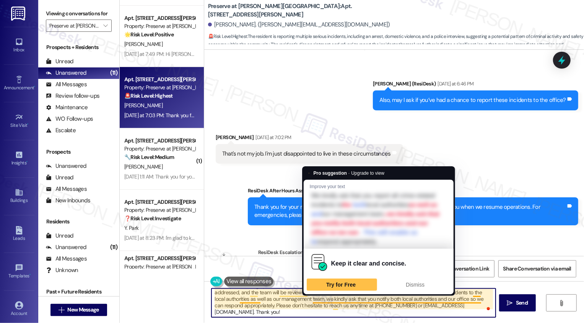
drag, startPoint x: 310, startPoint y: 299, endPoint x: 453, endPoint y: 299, distance: 143.5
click at [453, 299] on textarea "Thank you for being open about what you’ve been experiencing. We truly want to …" at bounding box center [354, 302] width 284 height 29
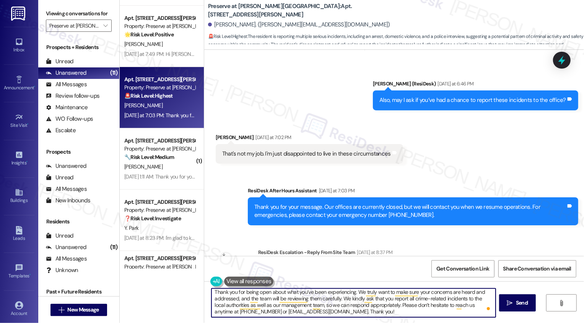
click at [427, 310] on textarea "Thank you for being open about what you’ve been experiencing. We truly want to …" at bounding box center [354, 302] width 284 height 29
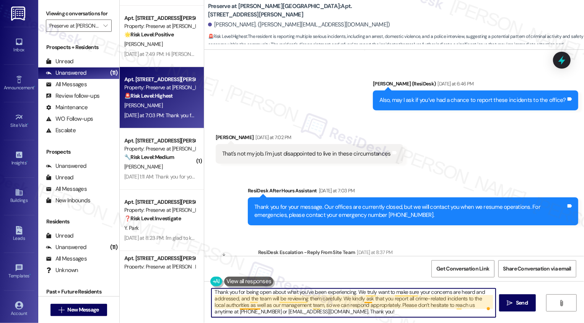
scroll to position [0, 0]
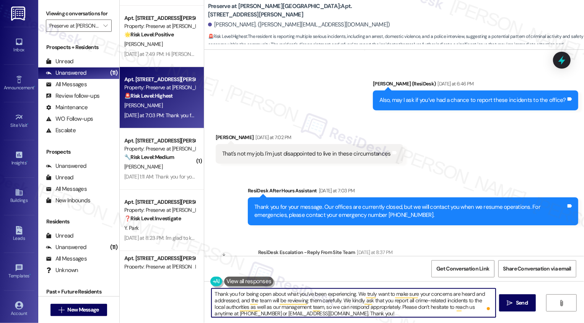
click at [319, 301] on textarea "Thank you for being open about what you’ve been experiencing. We truly want to …" at bounding box center [354, 302] width 284 height 29
click at [352, 297] on textarea "Thank you for being open about what you’ve been experiencing. We truly want to …" at bounding box center [354, 302] width 284 height 29
click at [347, 302] on textarea "Thank you for being open about what you’ve been experiencing. We truly want to …" at bounding box center [354, 302] width 284 height 29
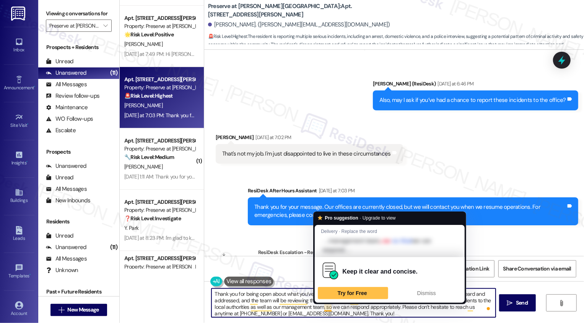
click at [345, 310] on textarea "Thank you for being open about what you’ve been experiencing. We truly want to …" at bounding box center [354, 302] width 284 height 29
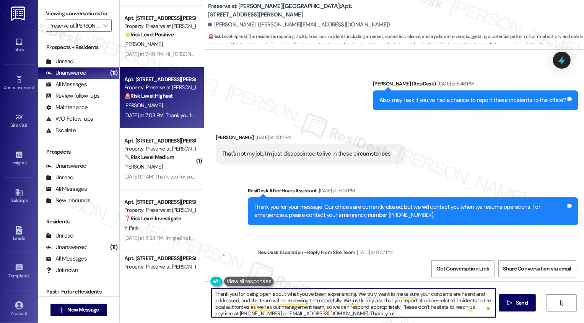
type textarea "Thank you for being open about what you’ve been experiencing. We truly want to …"
click at [385, 317] on div "Thank you for being open about what you’ve been experiencing. We truly want to …" at bounding box center [353, 302] width 285 height 29
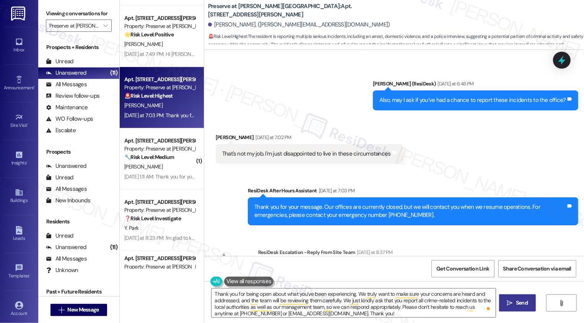
click at [510, 308] on button " Send" at bounding box center [517, 302] width 37 height 17
click at [371, 304] on textarea "Thank you for being open about what you’ve been experiencing. We truly want to …" at bounding box center [355, 302] width 284 height 29
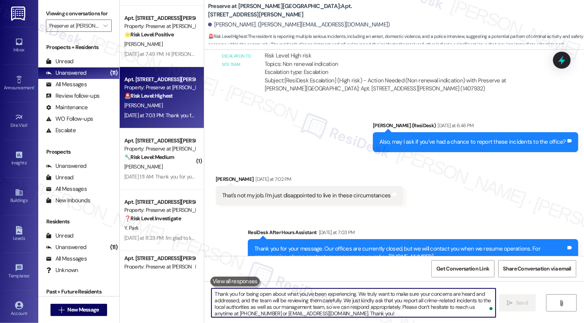
scroll to position [7061, 0]
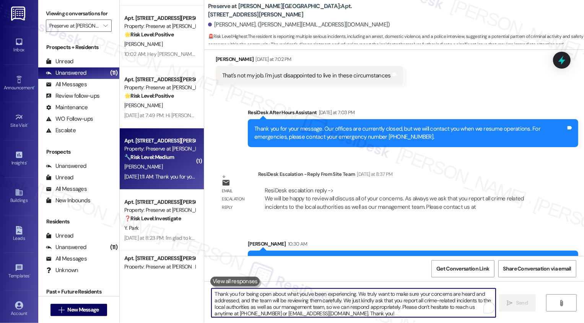
click at [175, 155] on div "🔧 Risk Level: Medium The resident's message indicates a maintenance request, bu…" at bounding box center [159, 157] width 71 height 8
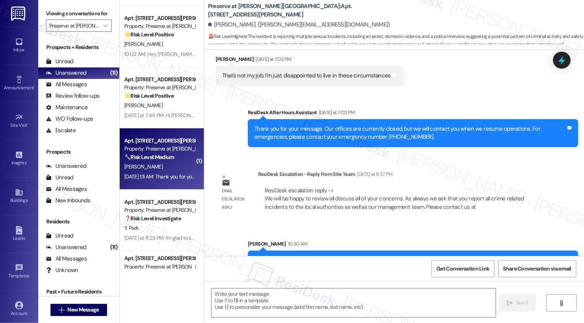
click at [175, 155] on div "🔧 Risk Level: Medium The resident's message indicates a maintenance request, bu…" at bounding box center [159, 157] width 71 height 8
type textarea "Fetching suggested responses. Please feel free to read through the conversation…"
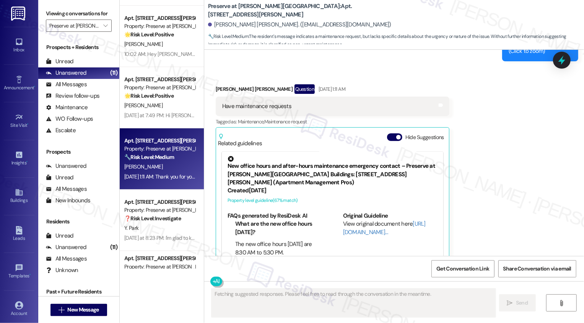
scroll to position [5287, 0]
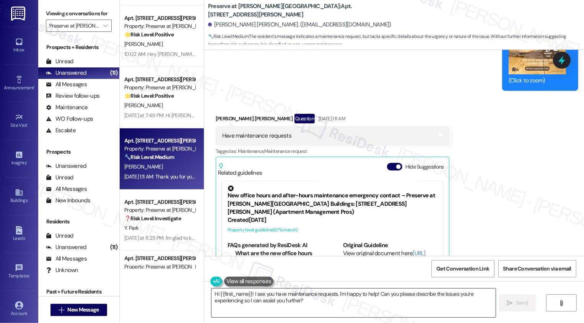
click at [267, 301] on textarea "Hi {{first_name}}! I see you have maintenance requests. I'm happy to help! Can …" at bounding box center [354, 302] width 284 height 29
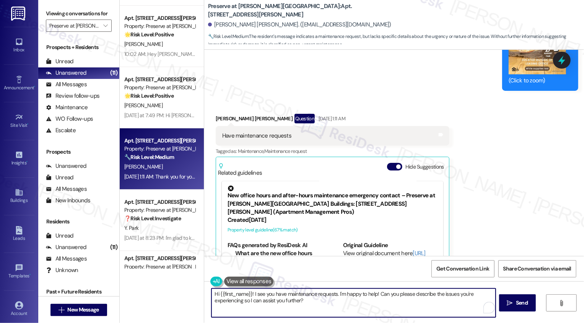
click at [355, 301] on textarea "Hi {{first_name}}! I see you have maintenance requests. I'm happy to help! Can …" at bounding box center [354, 302] width 284 height 29
drag, startPoint x: 251, startPoint y: 292, endPoint x: 335, endPoint y: 294, distance: 84.2
click at [335, 294] on textarea "Hi {{first_name}}! I see you have maintenance requests. I'm happy to help! Can …" at bounding box center [354, 302] width 284 height 29
click at [365, 299] on textarea "Hi {{first_name}}! Sorry I missed your last message. I'm happy to help! Can you…" at bounding box center [354, 302] width 284 height 29
click at [349, 308] on textarea "Hi {{first_name}}! Sorry I missed your last message. I'm happy to help! Can you…" at bounding box center [354, 302] width 284 height 29
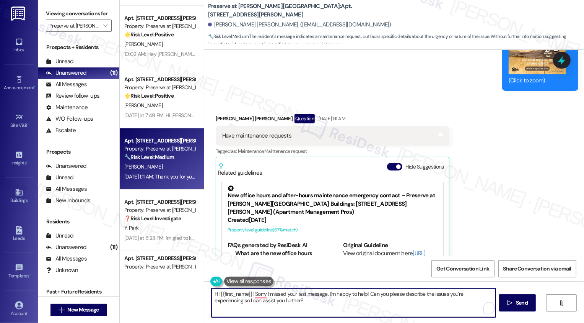
click at [377, 308] on textarea "Hi {{first_name}}! Sorry I missed your last message. I'm happy to help! Can you…" at bounding box center [354, 302] width 284 height 29
type textarea "Hi {{first_name}}! Sorry I missed your last message. I'm happy to help! Can you…"
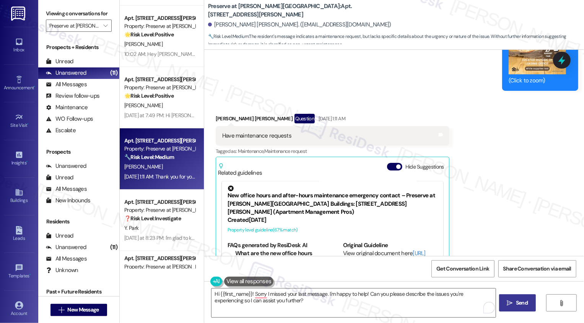
click at [507, 305] on icon "" at bounding box center [510, 303] width 6 height 6
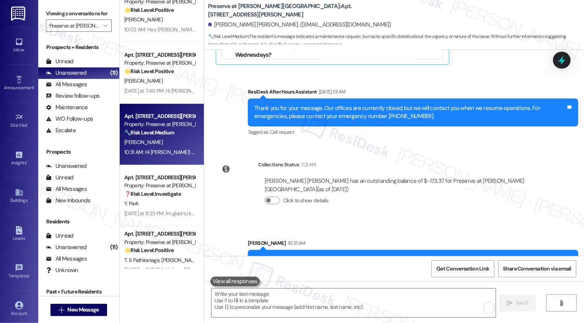
scroll to position [218, 0]
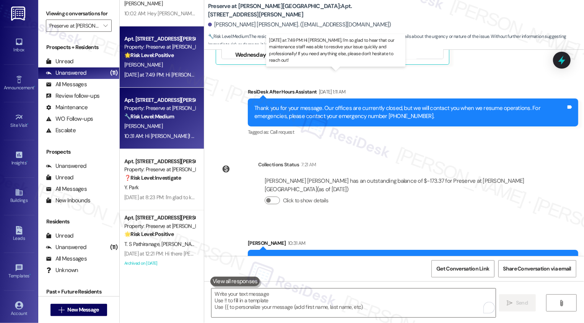
click at [155, 72] on div "Yesterday at 7:49 PM: Hi Carolyn, I'm so glad to hear that our maintenance staf…" at bounding box center [349, 74] width 450 height 7
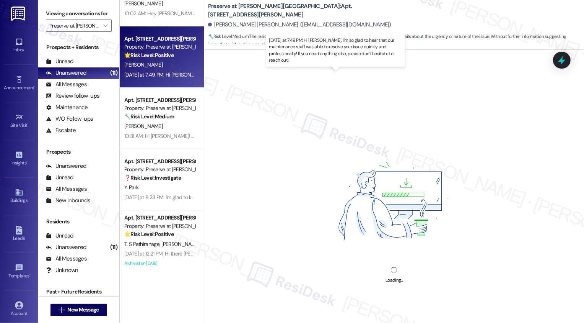
click at [155, 72] on div "Yesterday at 7:49 PM: Hi Carolyn, I'm so glad to hear that our maintenance staf…" at bounding box center [349, 74] width 450 height 7
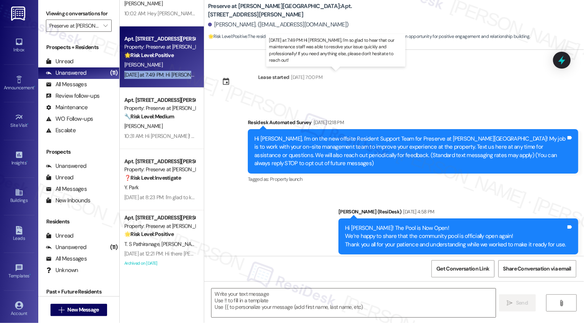
click at [171, 61] on div "[PERSON_NAME]" at bounding box center [160, 65] width 72 height 10
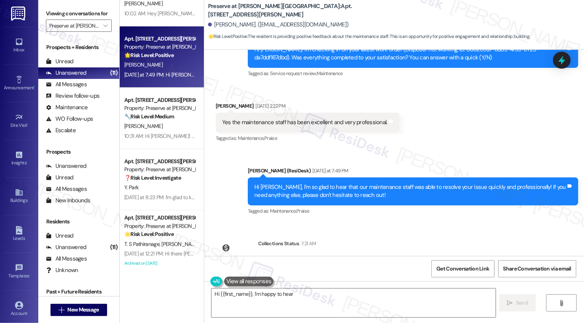
scroll to position [5528, 0]
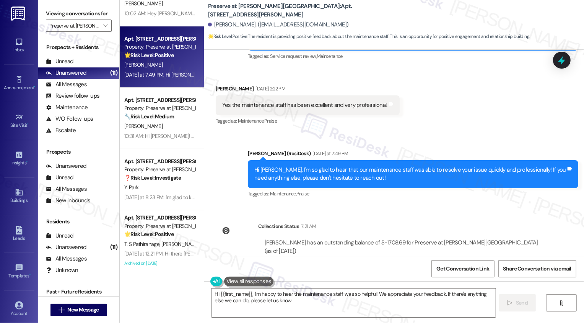
type textarea "Hi {{first_name}}, I'm happy to hear the maintenance staff was so helpful! We a…"
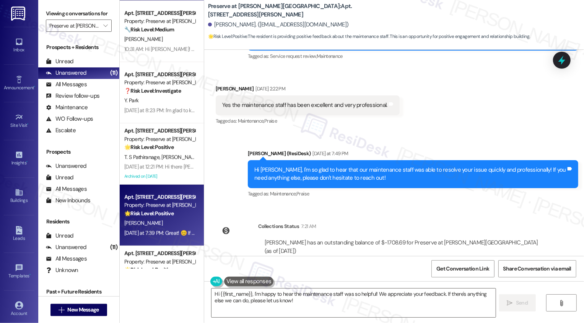
scroll to position [321, 0]
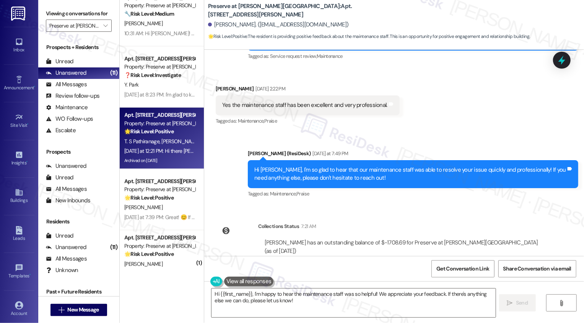
click at [173, 144] on span "O. Manchanayake" at bounding box center [180, 141] width 38 height 7
type textarea "Fetching suggested responses. Please feel free to read through the conversation…"
click at [173, 144] on span "O. Manchanayake" at bounding box center [180, 141] width 38 height 7
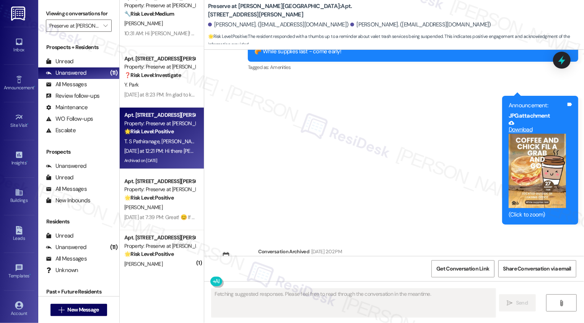
scroll to position [5040, 0]
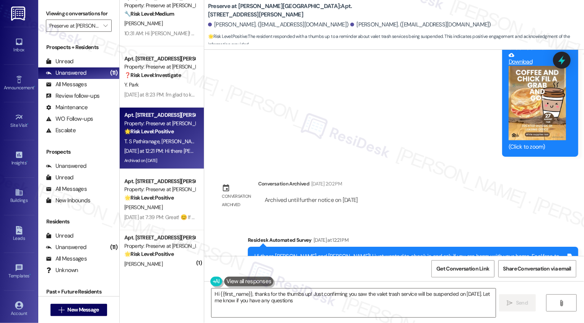
type textarea "Hi {{first_name}}, thanks for the thumbs up! Just confirming you saw the valet …"
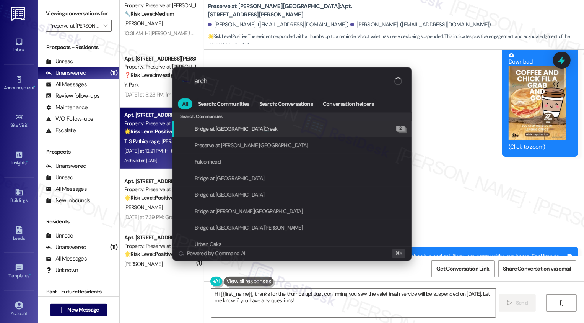
type input "archi"
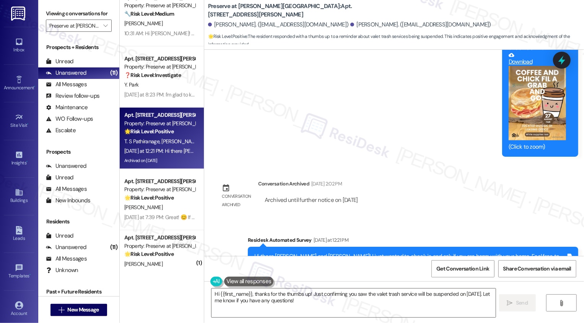
click at [204, 218] on div "Survey, sent via SMS Residesk Automated Survey Yesterday at 12:21 PM Hi there O…" at bounding box center [394, 254] width 380 height 73
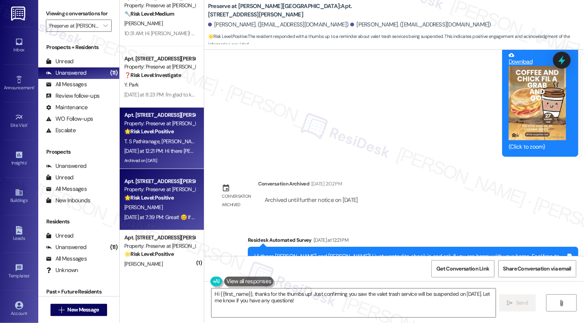
click at [174, 204] on div "[PERSON_NAME]" at bounding box center [160, 207] width 72 height 10
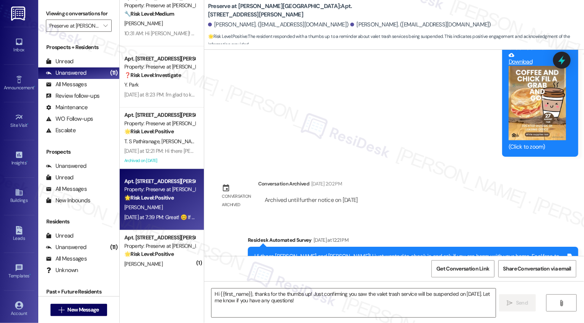
click at [174, 204] on div "[PERSON_NAME]" at bounding box center [160, 207] width 72 height 10
type textarea "Fetching suggested responses. Please feel free to read through the conversation…"
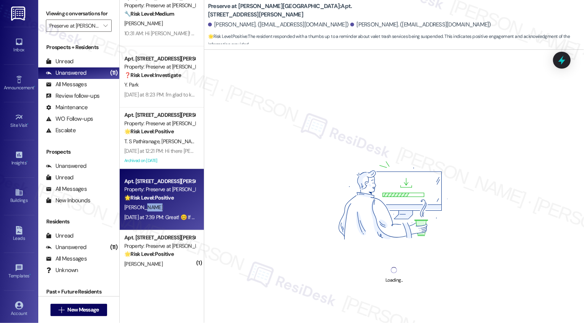
click at [174, 204] on div "[PERSON_NAME]" at bounding box center [160, 207] width 72 height 10
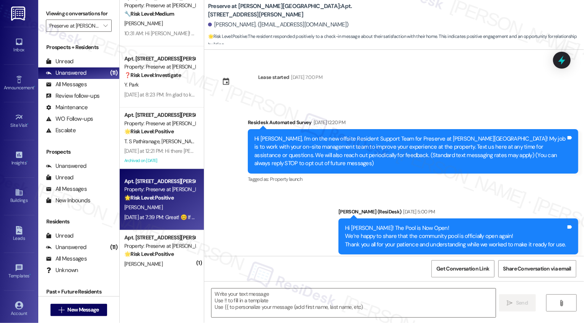
type textarea "Fetching suggested responses. Please feel free to read through the conversation…"
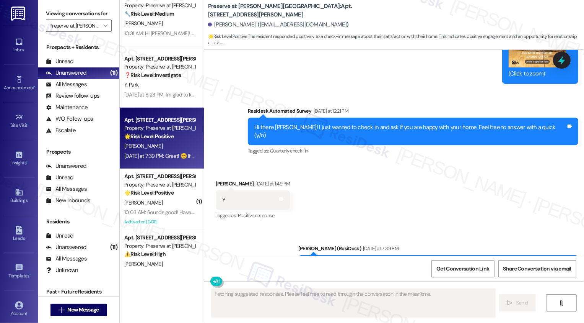
scroll to position [344, 0]
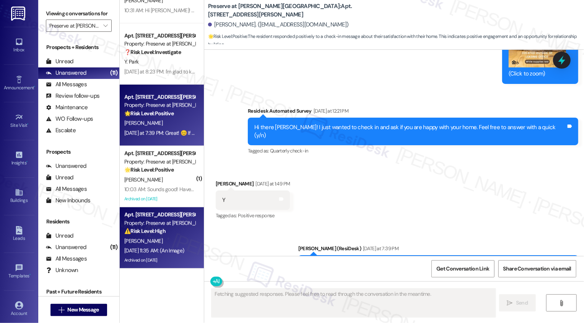
click at [158, 222] on div "Property: Preserve at [PERSON_NAME][GEOGRAPHIC_DATA]" at bounding box center [159, 223] width 71 height 8
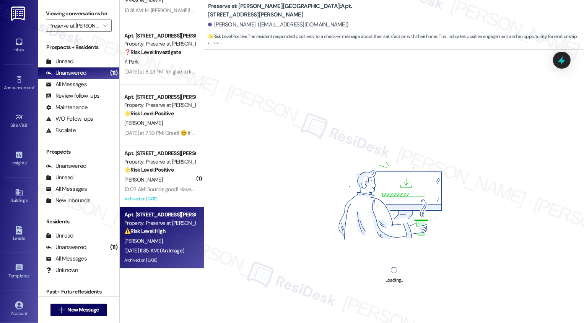
click at [158, 222] on div "Property: Preserve at [PERSON_NAME][GEOGRAPHIC_DATA]" at bounding box center [159, 223] width 71 height 8
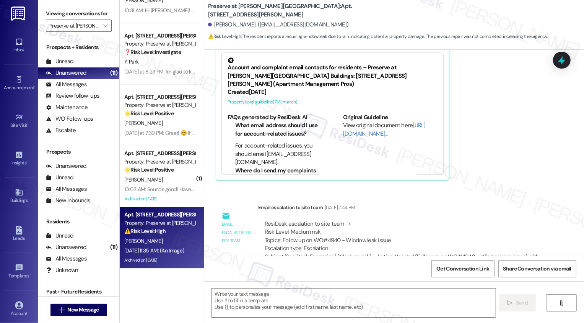
type textarea "Fetching suggested responses. Please feel free to read through the conversation…"
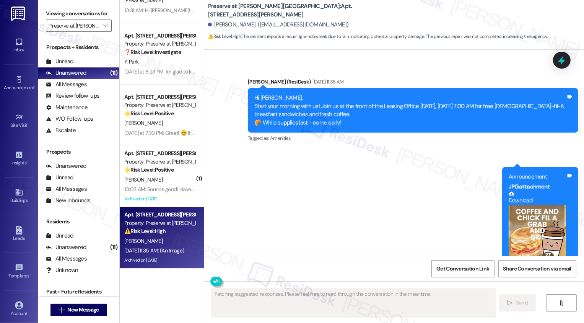
scroll to position [7806, 0]
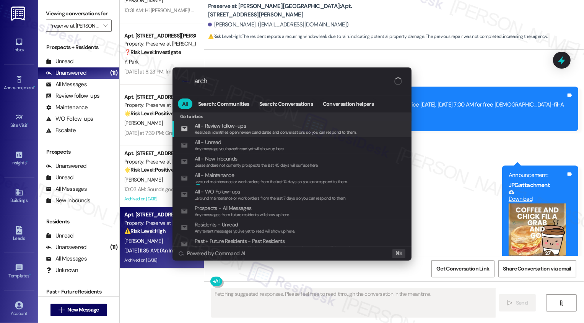
type input "archi"
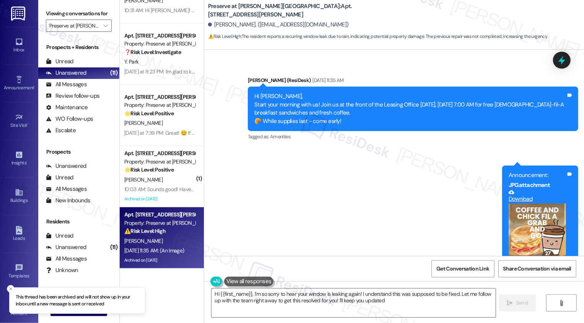
type textarea "Hi {{first_name}}, I'm so sorry to hear your window is leaking again! I underst…"
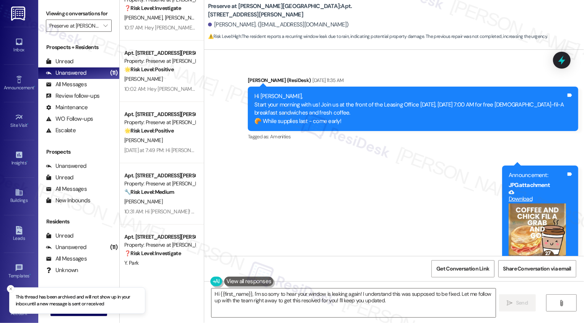
scroll to position [0, 0]
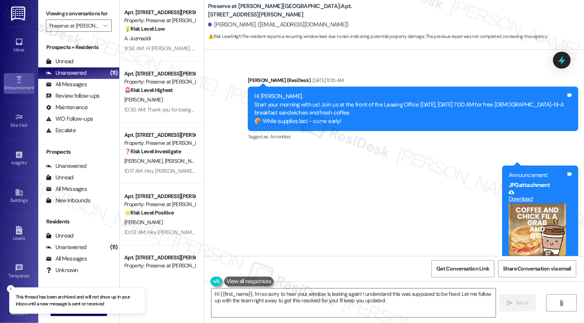
click at [18, 82] on icon at bounding box center [19, 79] width 8 height 8
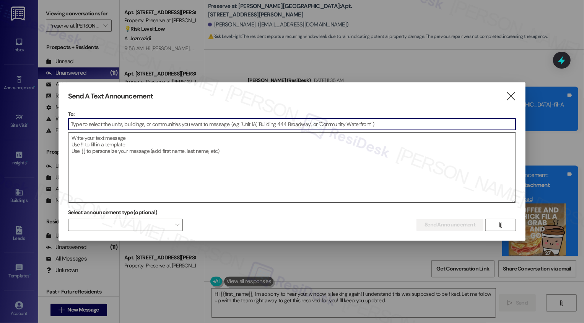
click at [147, 136] on textarea at bounding box center [292, 167] width 448 height 70
paste textarea "Hi {{first_name}}, You're Invited – Free Financial Foundations Webinar Series! …"
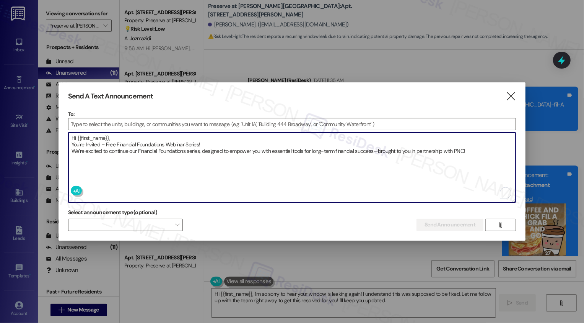
click at [478, 154] on textarea "Hi {{first_name}}, You're Invited – Free Financial Foundations Webinar Series! …" at bounding box center [292, 167] width 448 height 70
paste textarea "📅"
paste textarea "Upcoming Webinar: Wednesday, September 17 | 7–8 PM Topic: Debt Management :poin…"
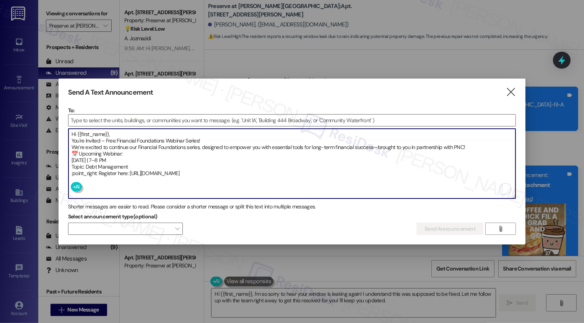
drag, startPoint x: 99, startPoint y: 171, endPoint x: 68, endPoint y: 171, distance: 31.4
click at [68, 171] on div "Send A Text Announcement  To:  Drop image file here Hi {{first_name}}, You're…" at bounding box center [293, 161] width 468 height 166
paste textarea "👉"
click at [211, 170] on textarea "Hi {{first_name}}, You're Invited – Free Financial Foundations Webinar Series! …" at bounding box center [292, 164] width 448 height 70
paste textarea "💳"
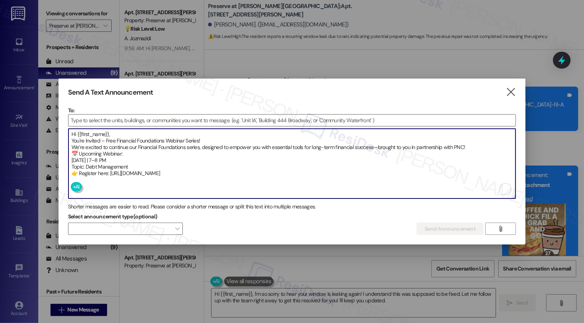
paste textarea "erks for Attendees: Each participant will receive $25! Residents who attended t…"
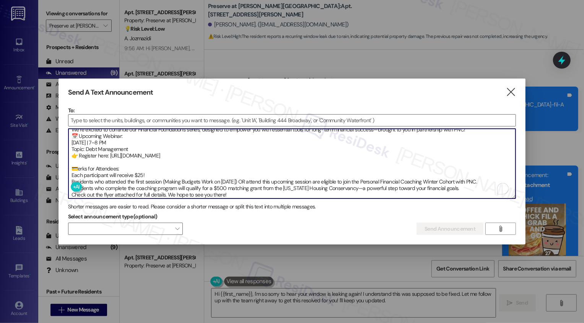
scroll to position [20, 0]
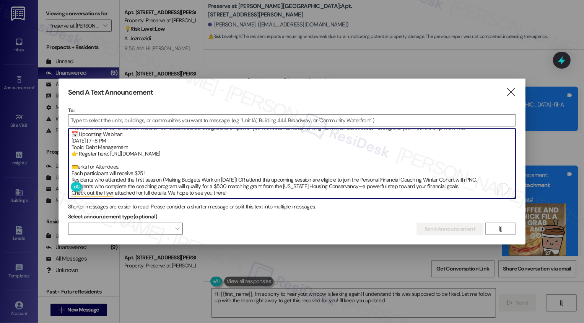
click at [78, 165] on textarea "Hi {{first_name}}, You're Invited – Free Financial Foundations Webinar Series! …" at bounding box center [292, 164] width 448 height 70
click at [72, 171] on textarea "Hi {{first_name}}, You're Invited – Free Financial Foundations Webinar Series! …" at bounding box center [292, 164] width 448 height 70
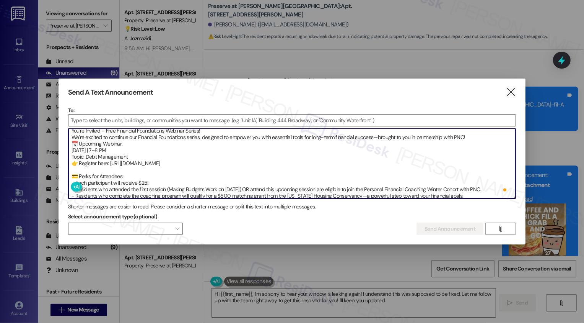
scroll to position [0, 0]
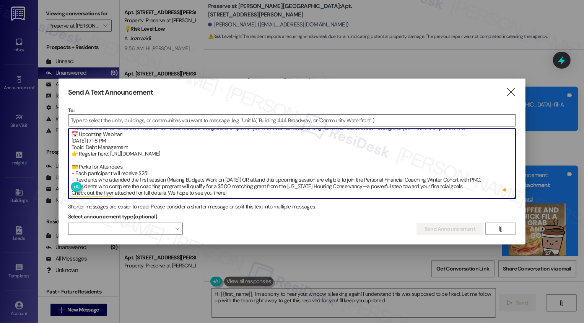
type textarea "Hi {{first_name}}, You're Invited – Free Financial Foundations Webinar Series! …"
click at [115, 117] on input at bounding box center [292, 119] width 448 height 11
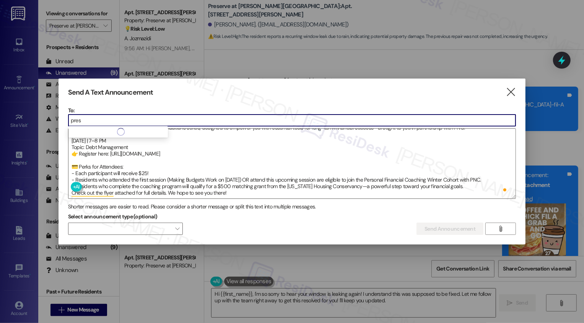
type input "prese"
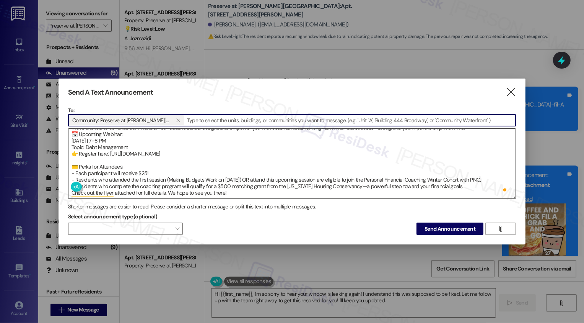
click at [204, 141] on textarea "Hi {{first_name}}, You're Invited – Free Financial Foundations Webinar Series! …" at bounding box center [292, 164] width 448 height 70
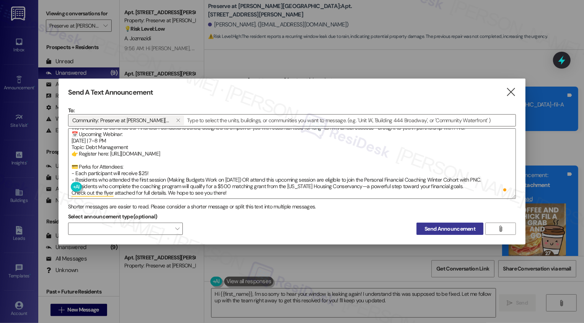
click at [441, 225] on span "Send Announcement" at bounding box center [450, 229] width 51 height 8
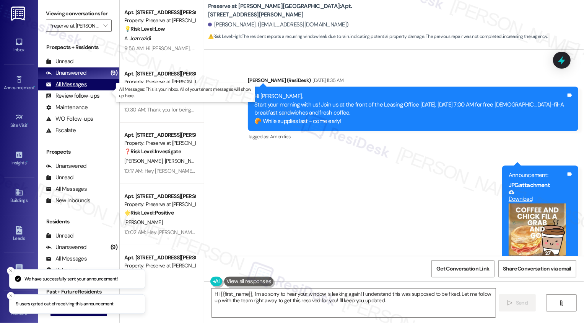
click at [76, 88] on div "All Messages" at bounding box center [66, 84] width 41 height 8
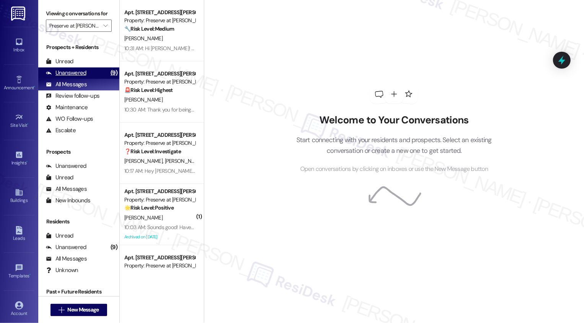
click at [79, 77] on div "Unanswered" at bounding box center [66, 73] width 41 height 8
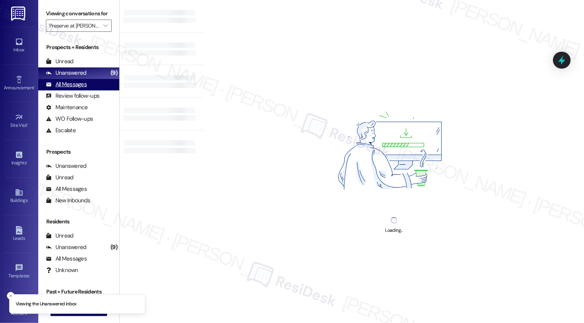
click at [79, 87] on div "All Messages (undefined)" at bounding box center [78, 84] width 81 height 11
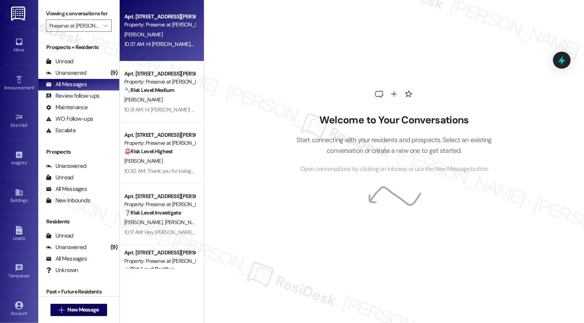
click at [149, 34] on div "[PERSON_NAME]" at bounding box center [160, 35] width 72 height 10
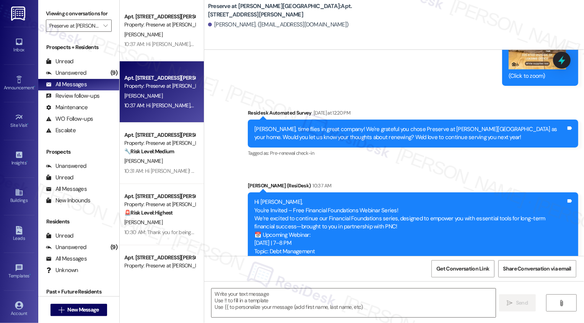
type textarea "Fetching suggested responses. Please feel free to read through the conversation…"
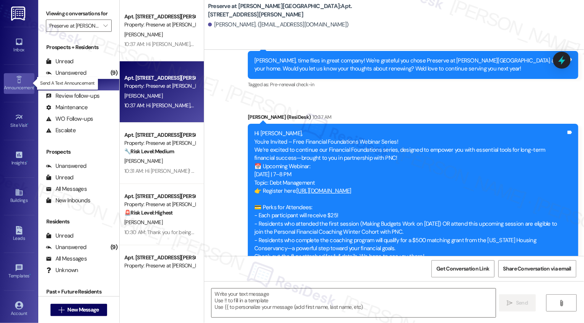
click at [18, 78] on icon at bounding box center [19, 79] width 8 height 8
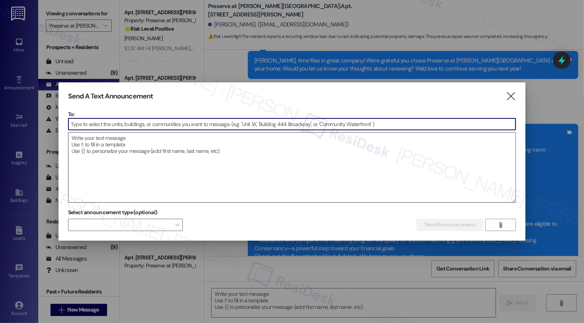
click at [190, 139] on textarea at bounding box center [292, 167] width 448 height 70
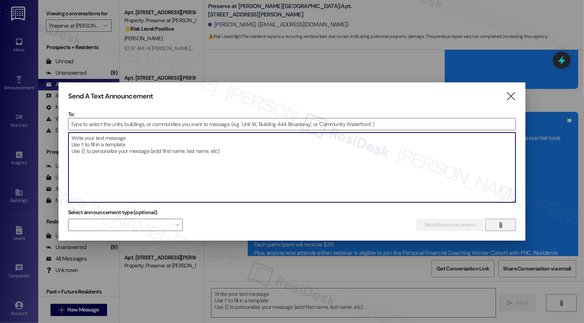
click at [498, 227] on icon "" at bounding box center [501, 225] width 6 height 6
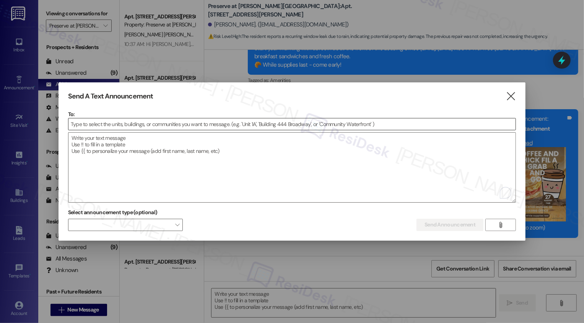
click at [175, 126] on input at bounding box center [292, 123] width 448 height 11
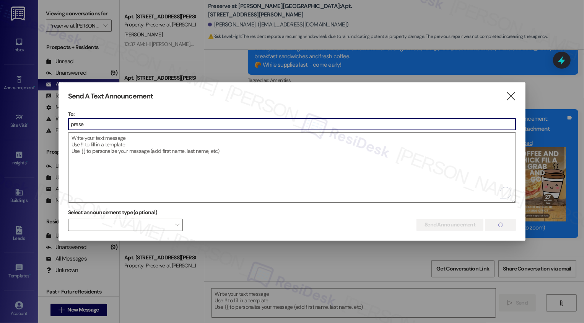
type input "preser"
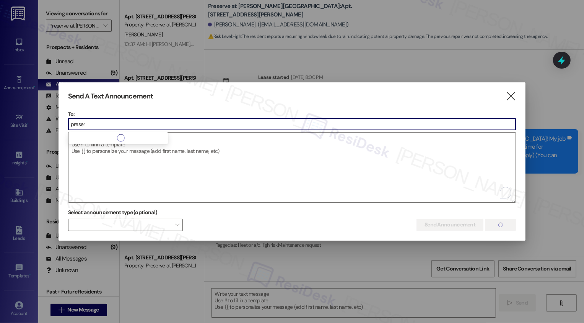
scroll to position [7806, 0]
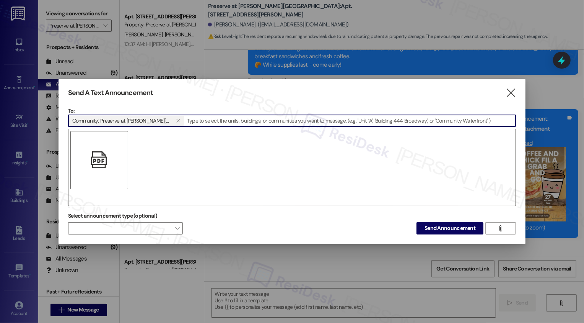
click at [218, 153] on div "" at bounding box center [292, 167] width 448 height 77
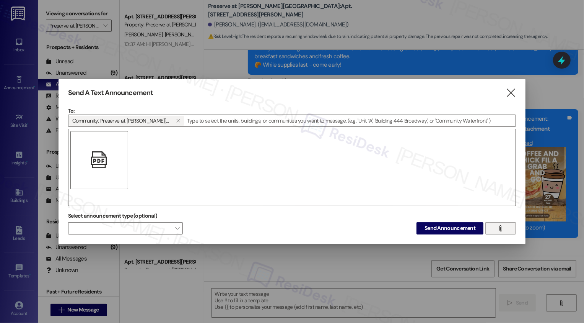
click at [502, 226] on icon "" at bounding box center [501, 228] width 6 height 6
click at [172, 163] on div "" at bounding box center [292, 167] width 448 height 77
click at [501, 231] on span "" at bounding box center [501, 227] width 9 height 11
click at [254, 166] on div "" at bounding box center [292, 167] width 448 height 77
click at [505, 228] on span "" at bounding box center [501, 227] width 9 height 11
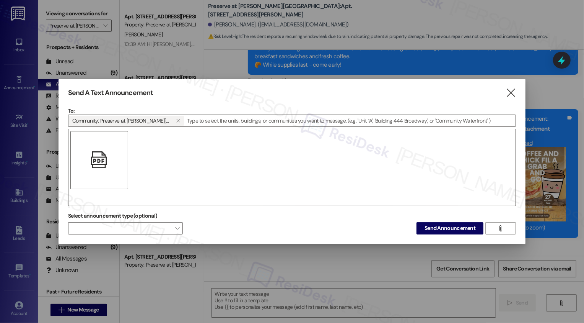
click at [225, 173] on div "" at bounding box center [292, 167] width 448 height 77
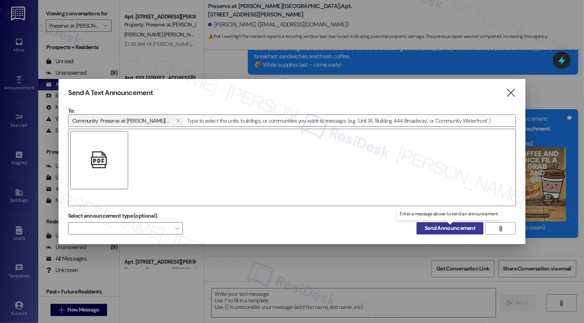
click at [439, 228] on span "Send Announcement" at bounding box center [450, 228] width 51 height 8
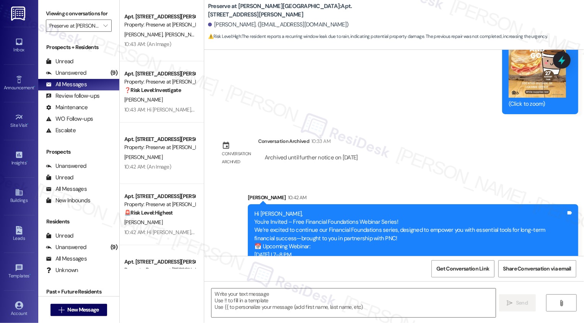
scroll to position [7982, 0]
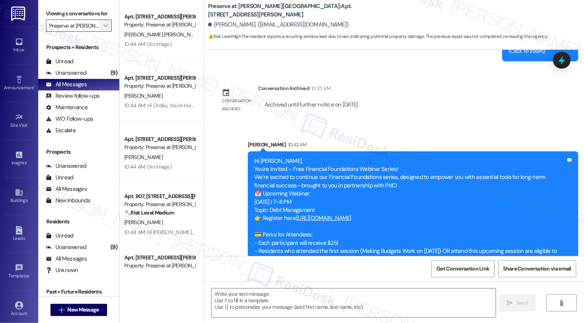
click at [106, 32] on button "" at bounding box center [105, 26] width 12 height 12
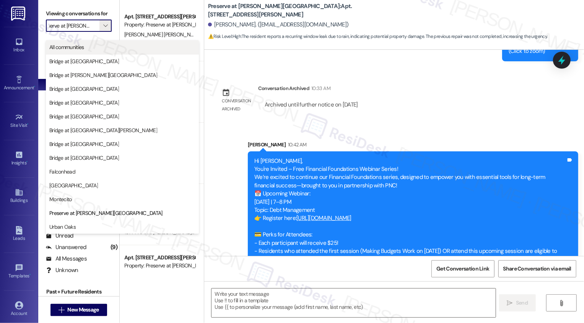
click at [102, 43] on span "All communities" at bounding box center [122, 47] width 146 height 8
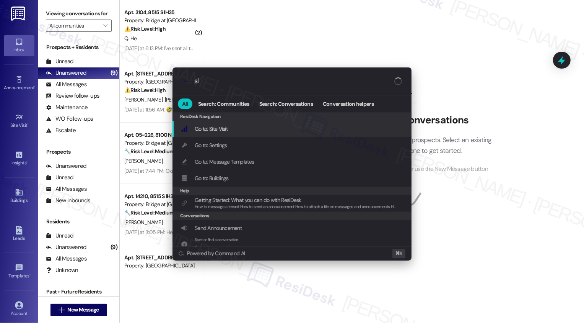
type input "sla"
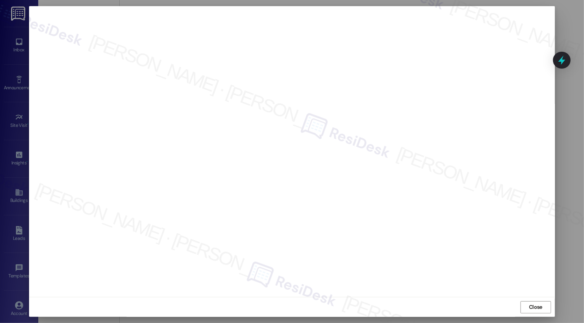
type input "Preserve at [PERSON_NAME][GEOGRAPHIC_DATA]"
